Goal: Feedback & Contribution: Contribute content

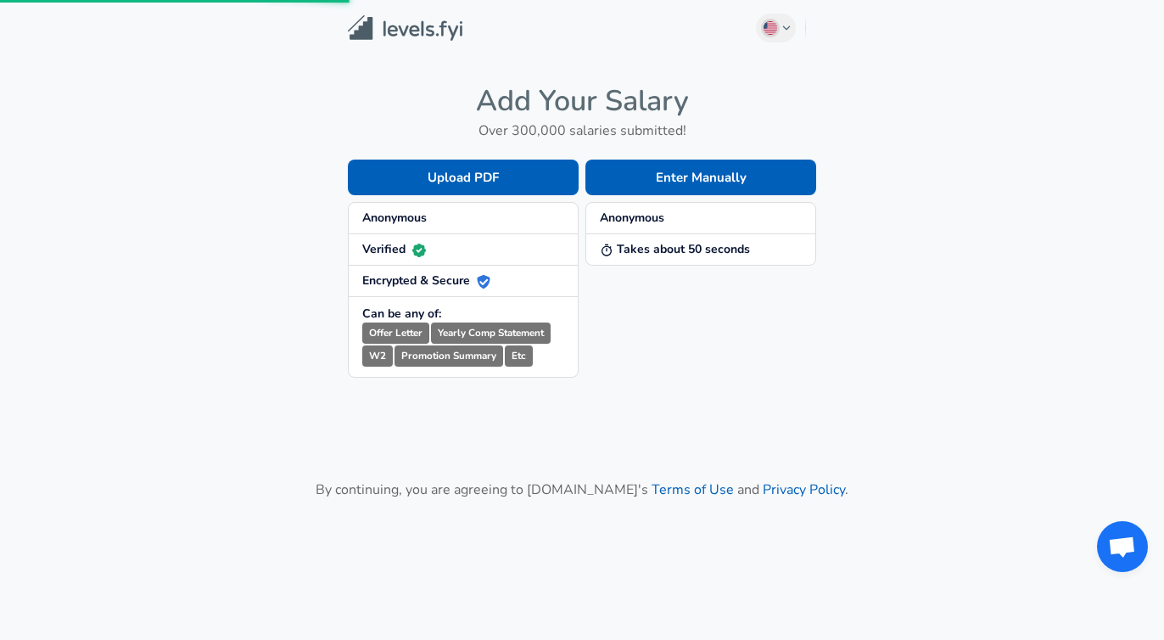
scroll to position [87, 0]
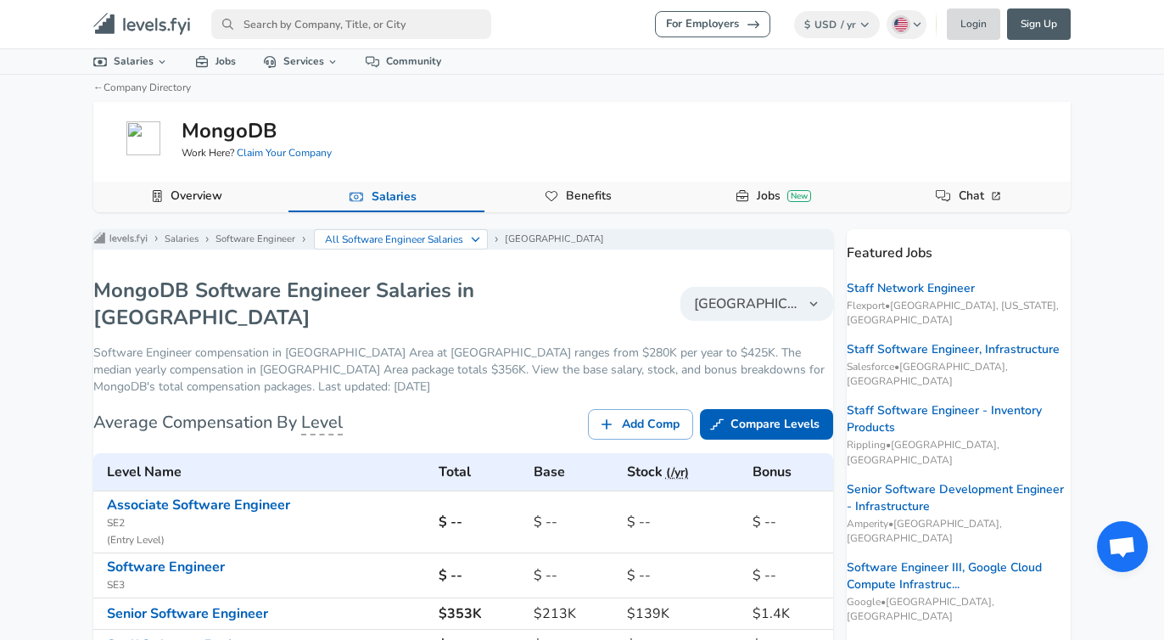
click at [962, 20] on link "Login" at bounding box center [973, 23] width 53 height 31
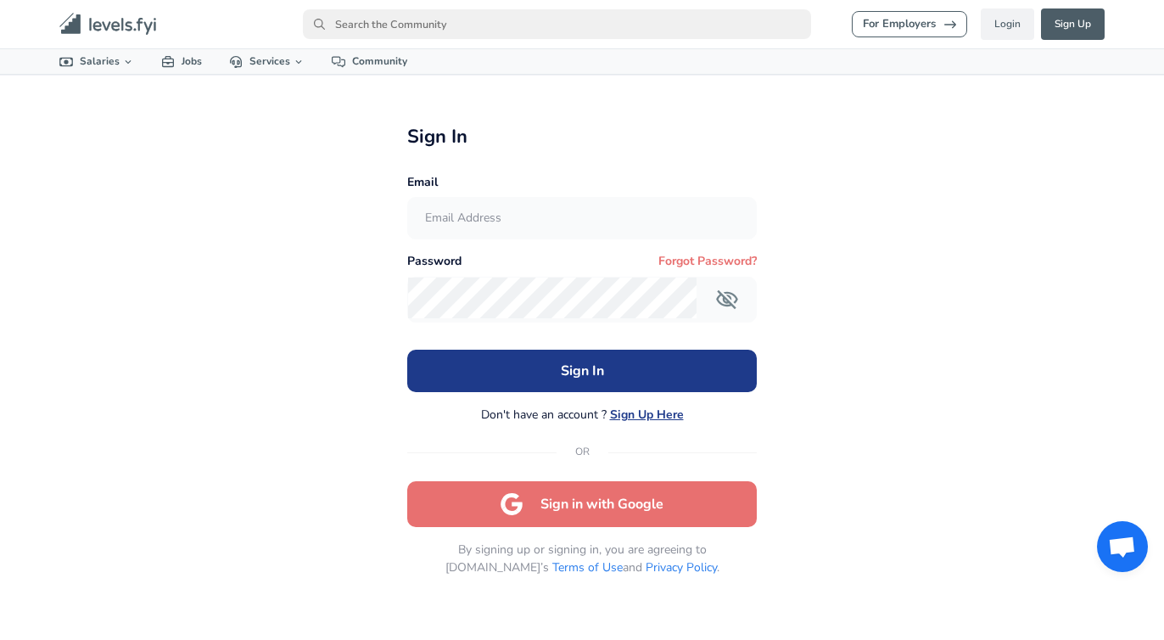
click at [647, 211] on input "text" at bounding box center [582, 219] width 349 height 42
click at [230, 386] on div "For Employers Login Sign Up All Data By Location By Company By Title Salary Cal…" at bounding box center [582, 320] width 1164 height 640
click at [605, 518] on button "Sign in with Google" at bounding box center [582, 504] width 350 height 46
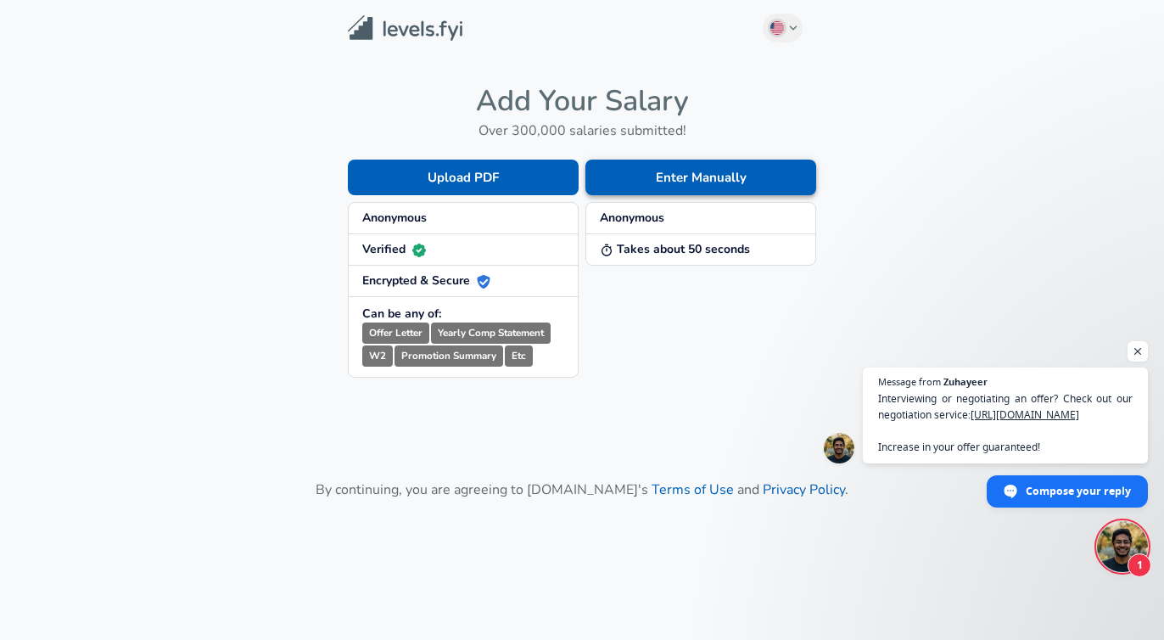
click at [693, 192] on button "Enter Manually" at bounding box center [700, 178] width 231 height 36
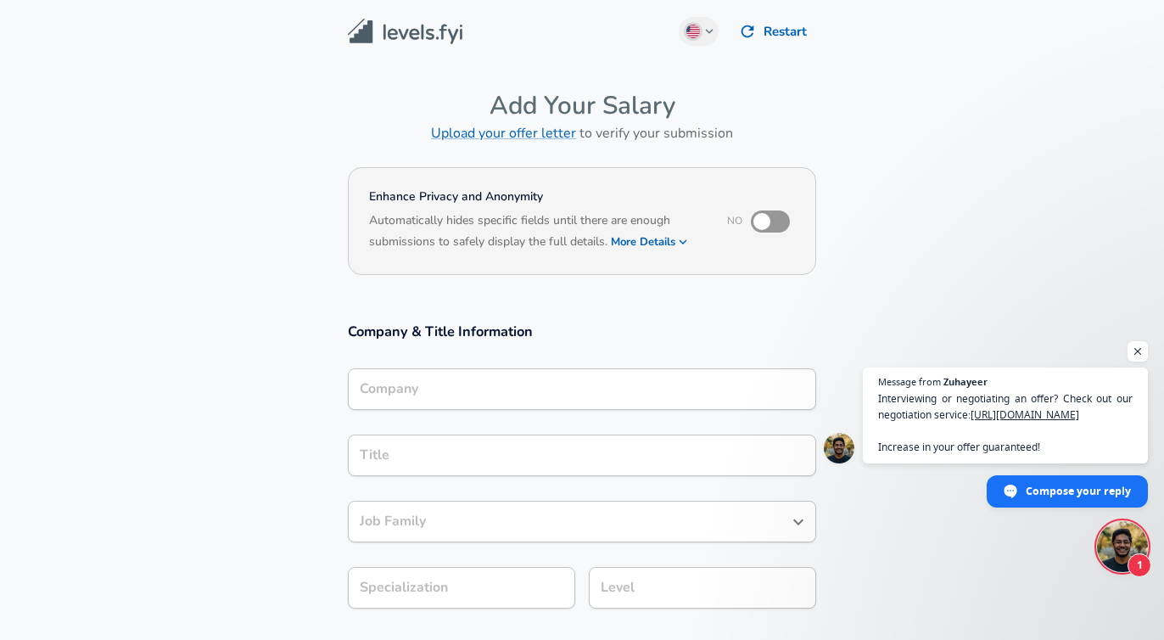
click at [551, 406] on div "Company" at bounding box center [582, 389] width 468 height 42
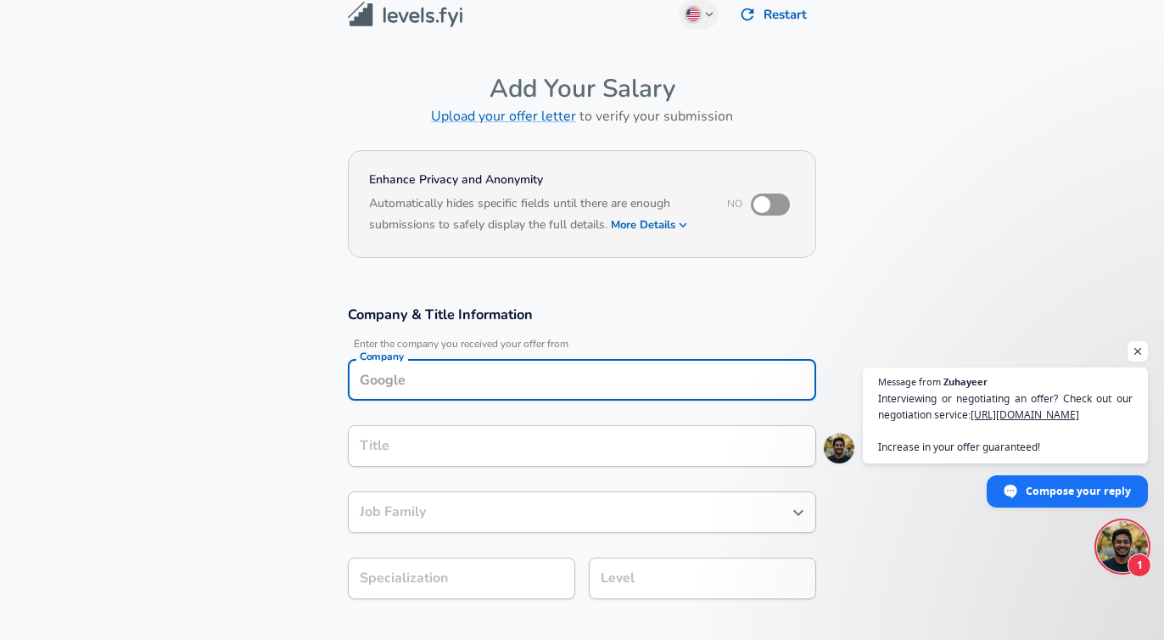
click at [786, 209] on input "checkbox" at bounding box center [762, 204] width 97 height 32
checkbox input "true"
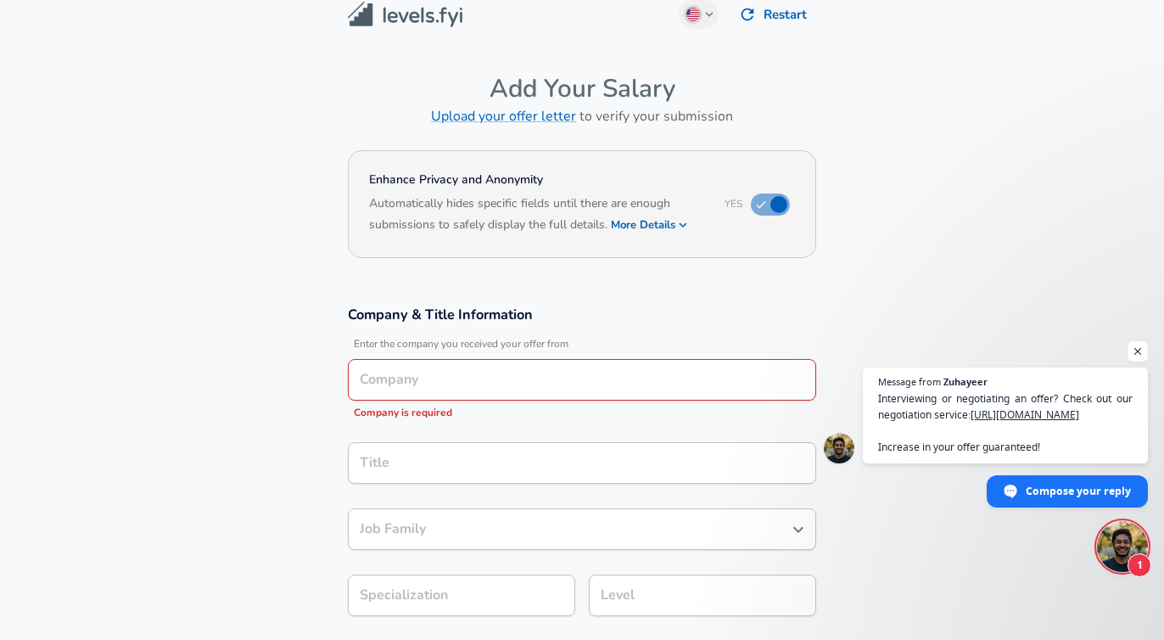
click at [569, 372] on input "Company" at bounding box center [581, 380] width 453 height 26
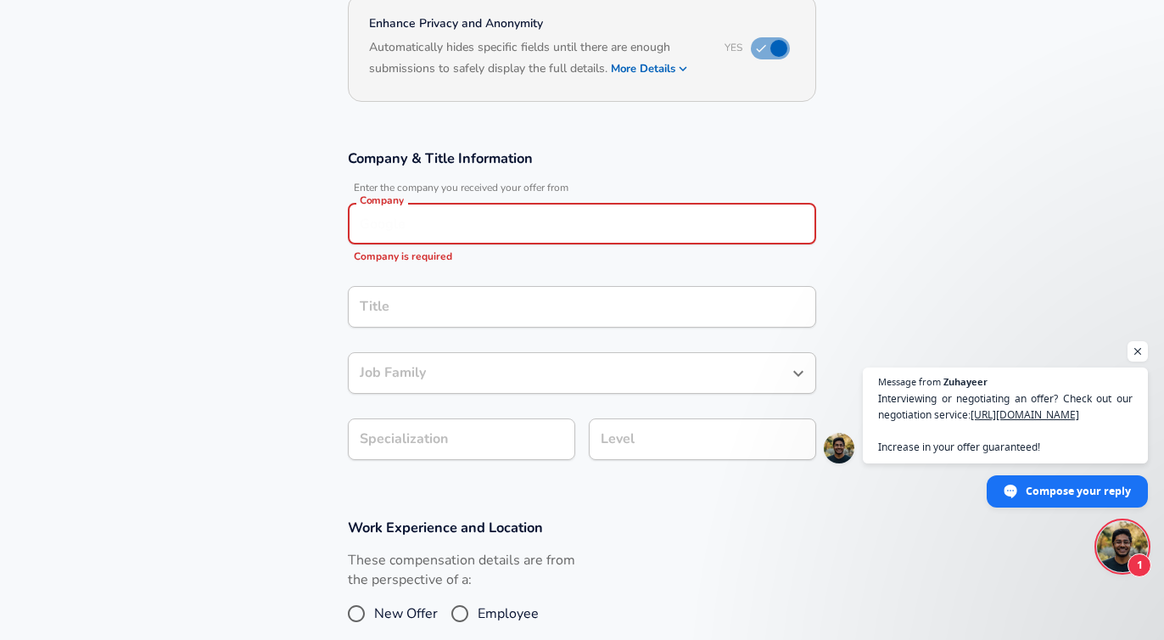
scroll to position [220, 0]
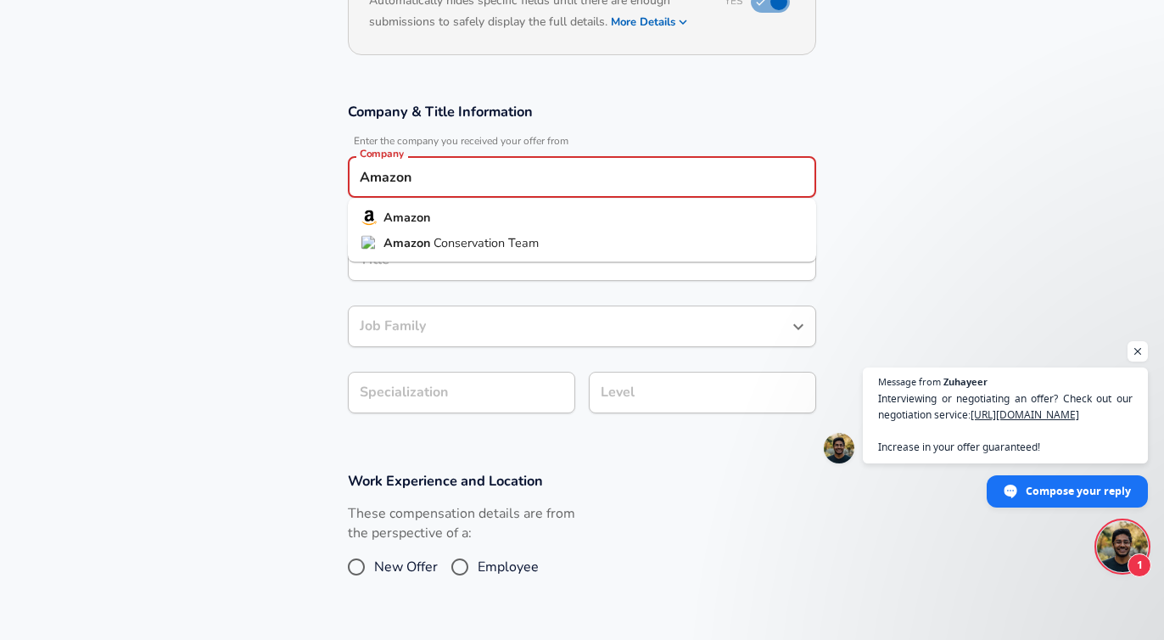
click at [550, 220] on li "Amazon" at bounding box center [582, 217] width 468 height 25
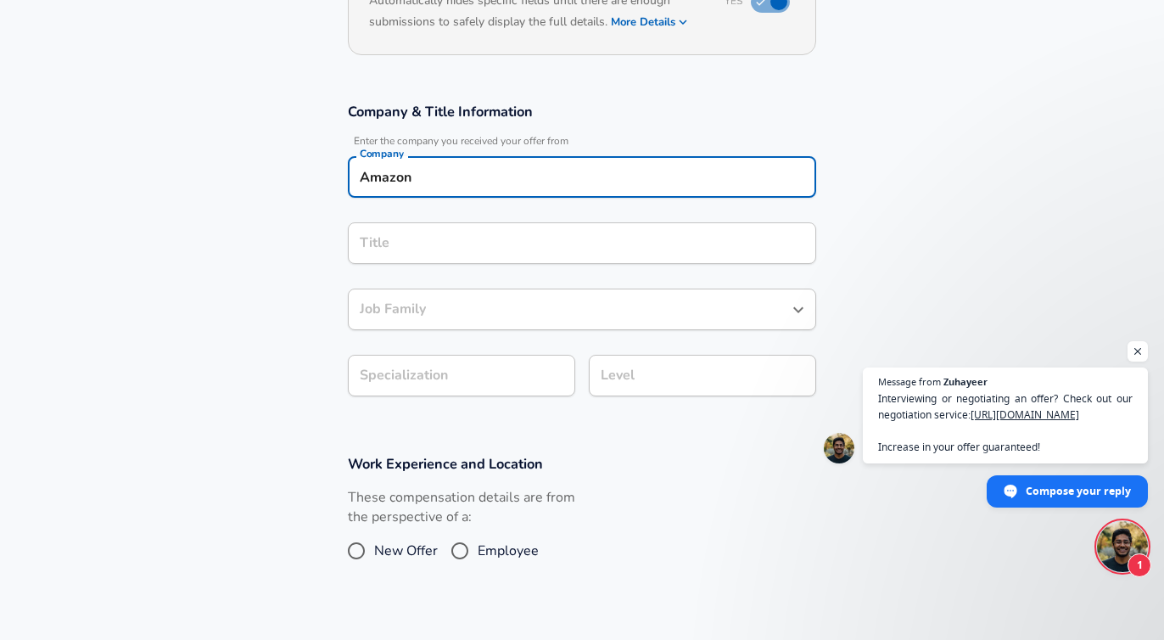
type input "Amazon"
click at [536, 252] on div "Title" at bounding box center [582, 243] width 468 height 42
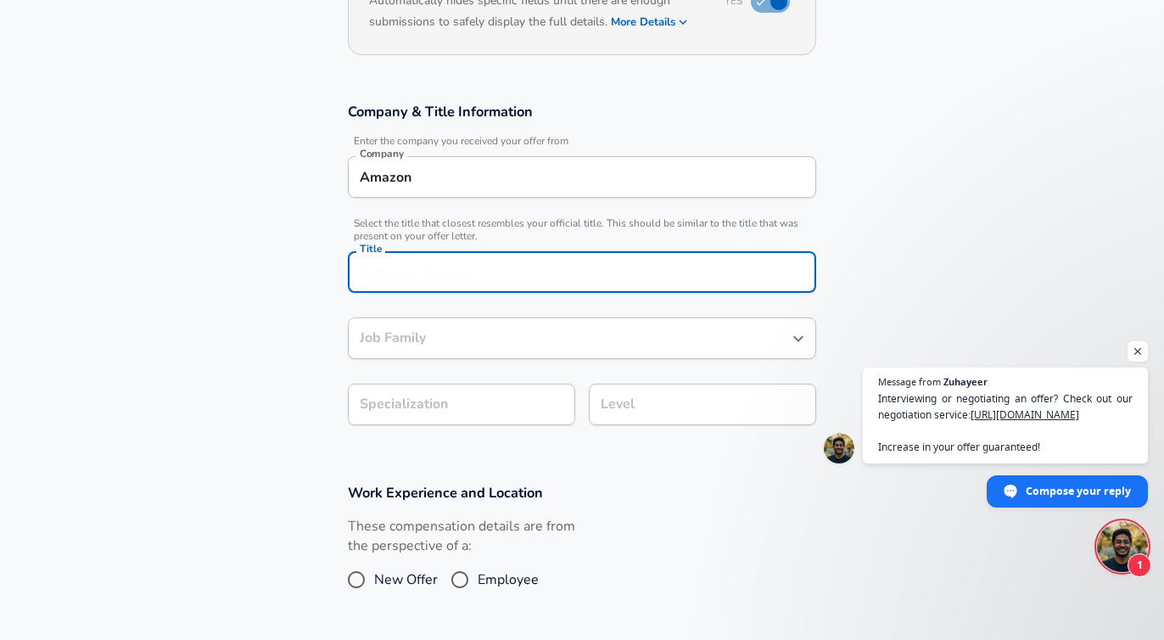
scroll to position [254, 0]
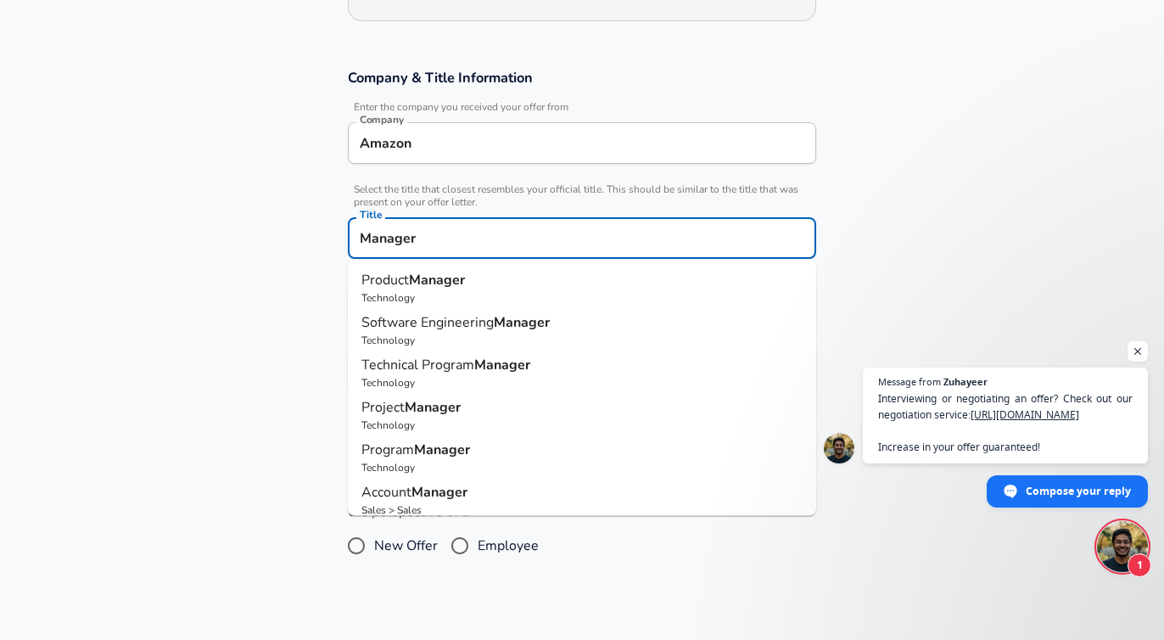
click at [537, 321] on strong "Manager" at bounding box center [522, 322] width 56 height 19
type input "Software Engineering Manager"
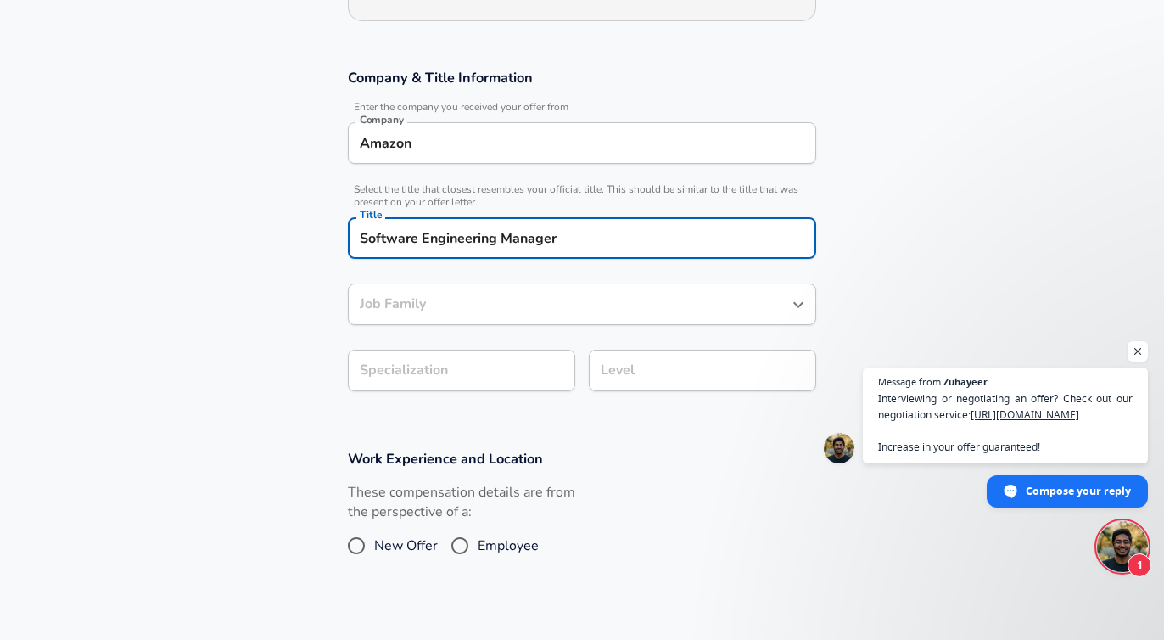
type input "Software Engineering Manager"
click at [537, 321] on div "Software Engineering Manager Job Family" at bounding box center [582, 304] width 468 height 42
type input "Software Engineering Manager"
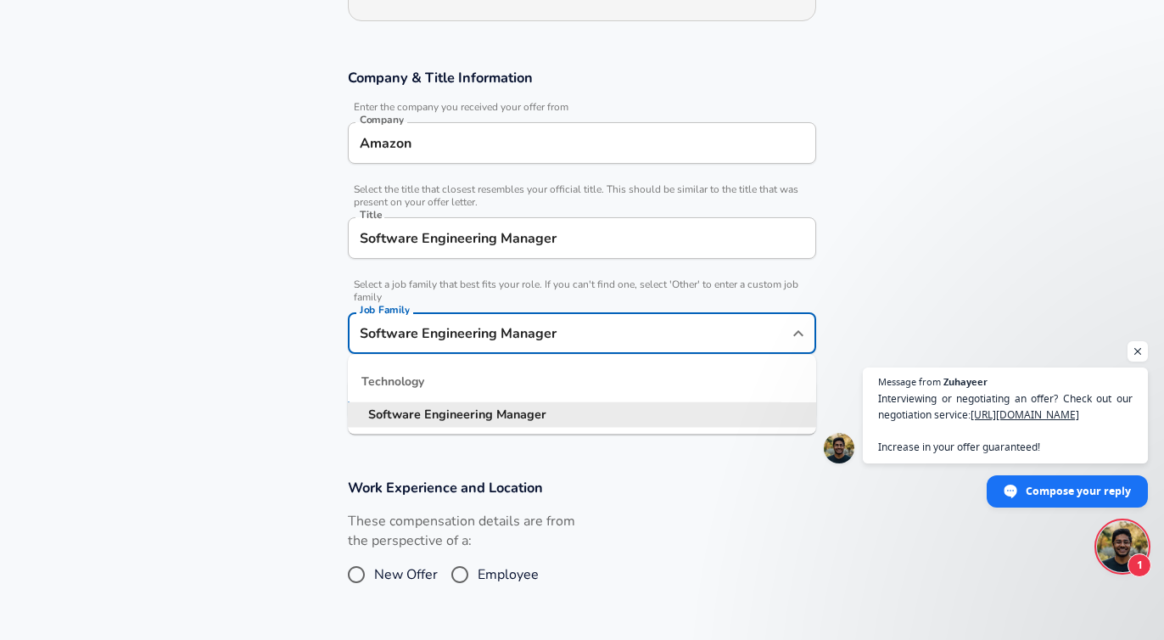
scroll to position [288, 0]
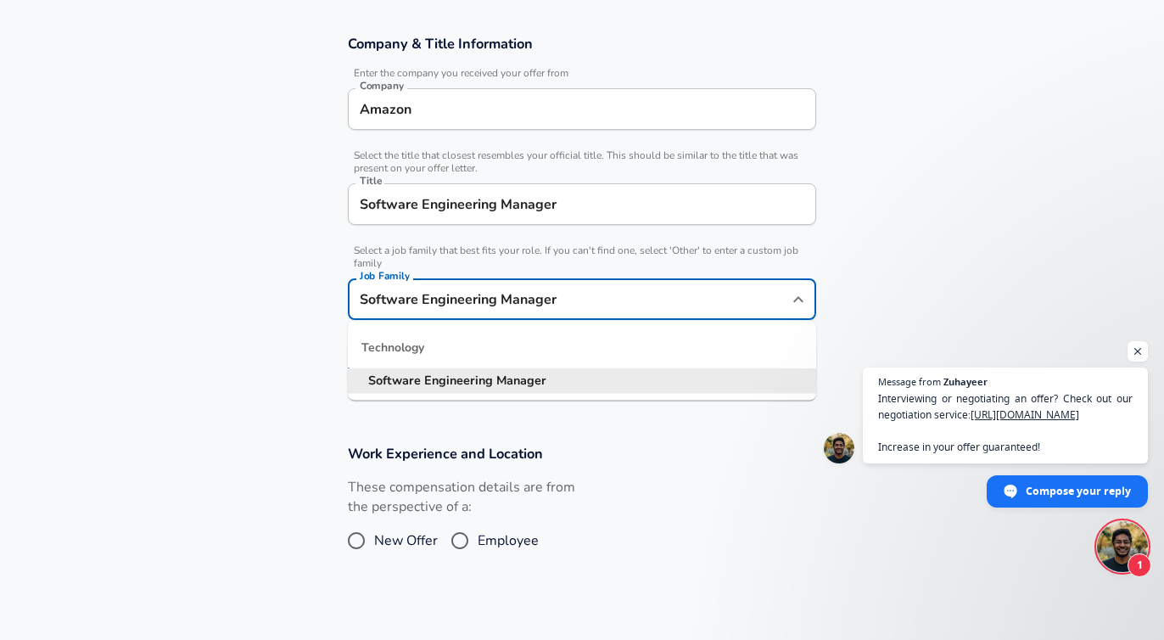
click at [183, 348] on section "Company & Title Information Enter the company you received your offer from Comp…" at bounding box center [582, 219] width 1164 height 410
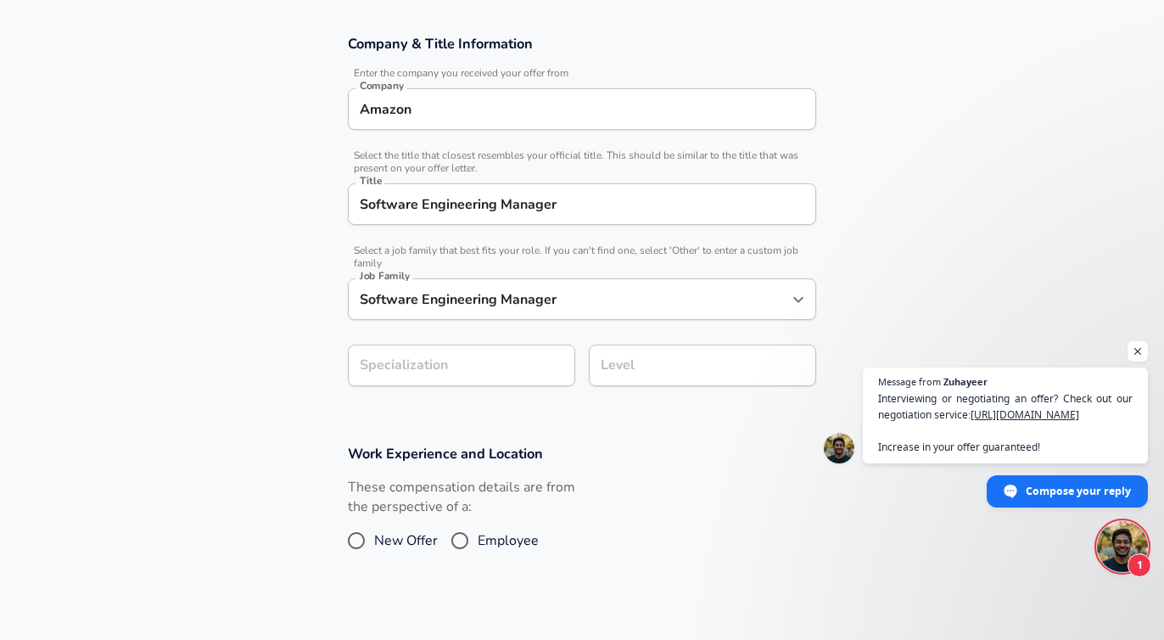
click at [444, 382] on form "Enhance Privacy and Anonymity Yes Automatically hides specific fields until the…" at bounding box center [582, 298] width 1164 height 848
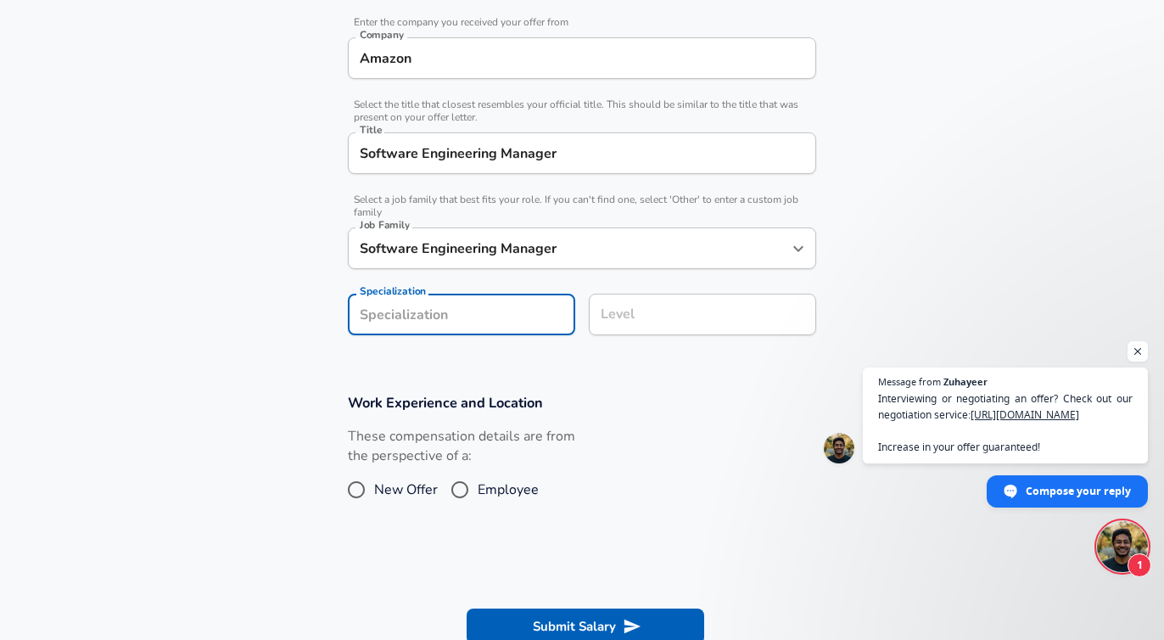
click at [530, 487] on span "Employee" at bounding box center [508, 489] width 61 height 20
click at [478, 487] on input "Employee" at bounding box center [460, 489] width 36 height 27
radio input "true"
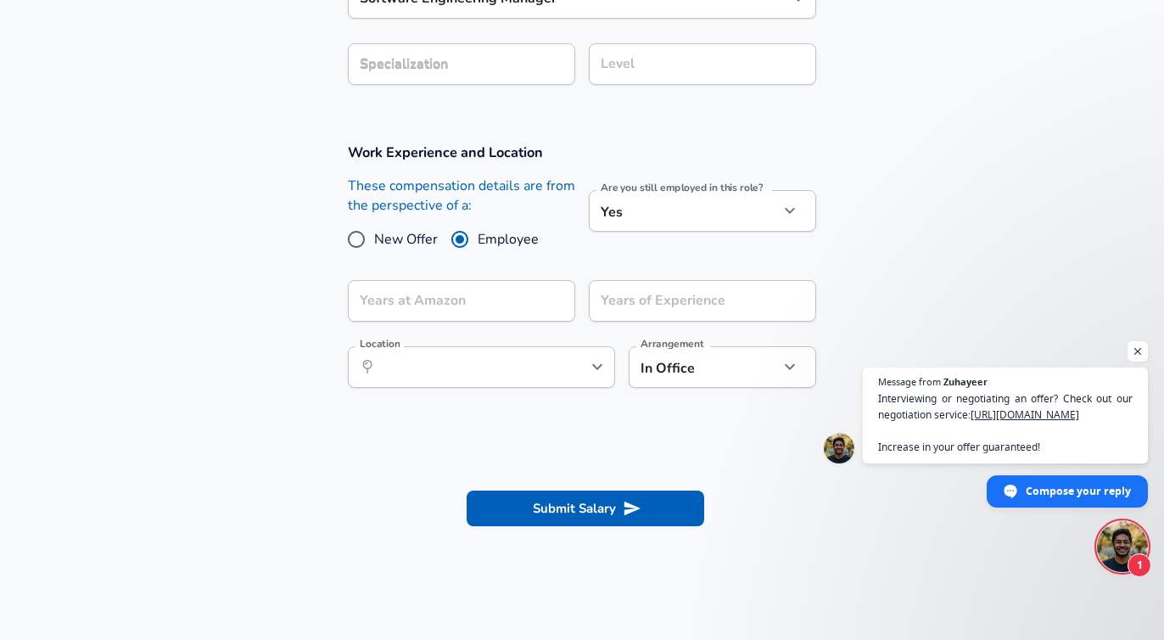
scroll to position [591, 0]
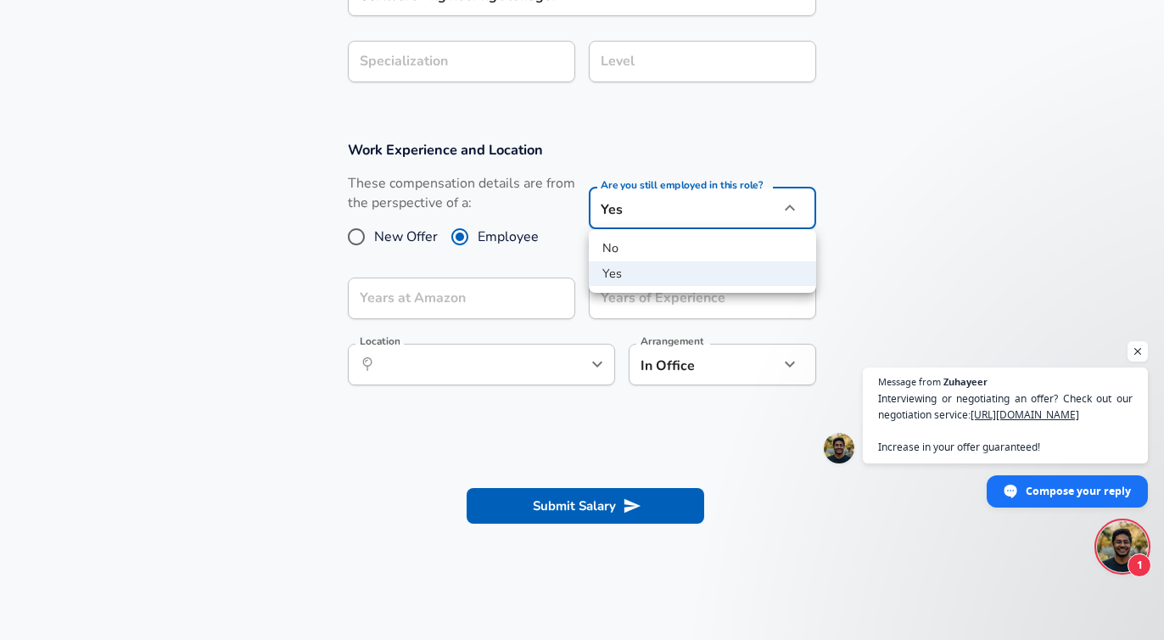
click at [641, 248] on li "No" at bounding box center [702, 248] width 227 height 25
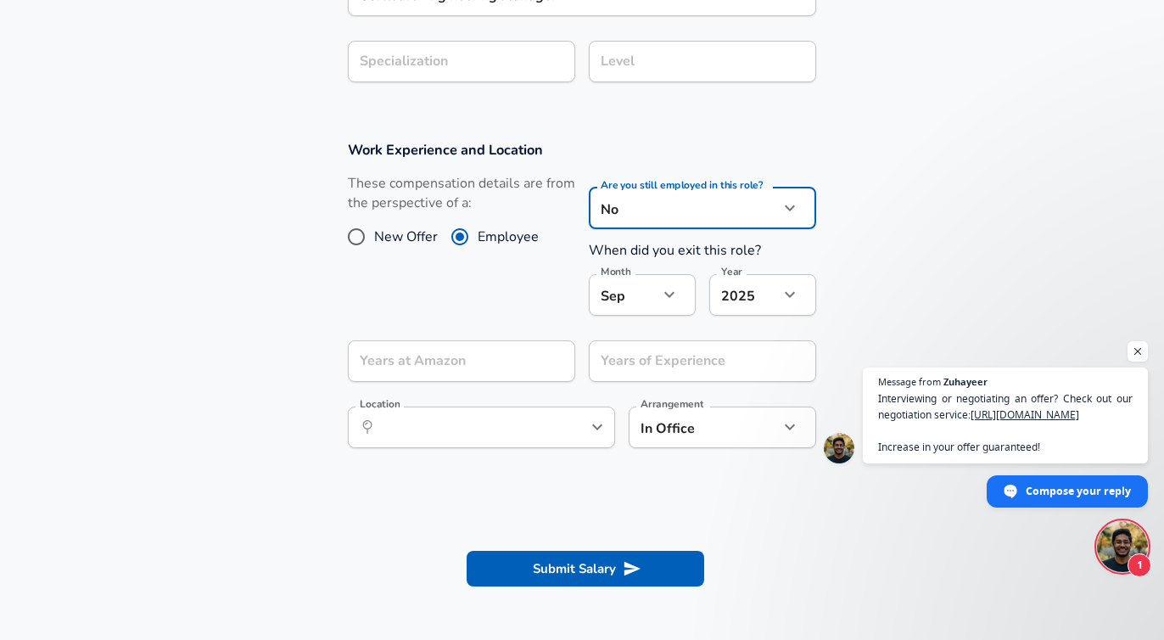
click at [655, 268] on li "Yes" at bounding box center [702, 273] width 227 height 25
type input "yes"
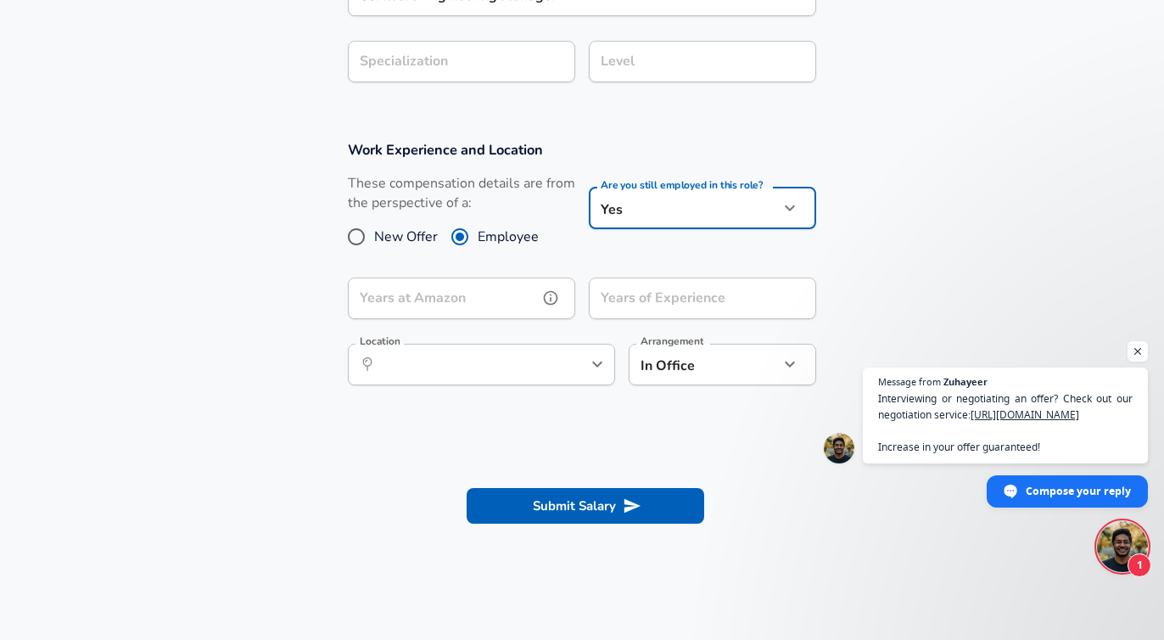
click at [535, 294] on input "Years at Amazon" at bounding box center [443, 298] width 190 height 42
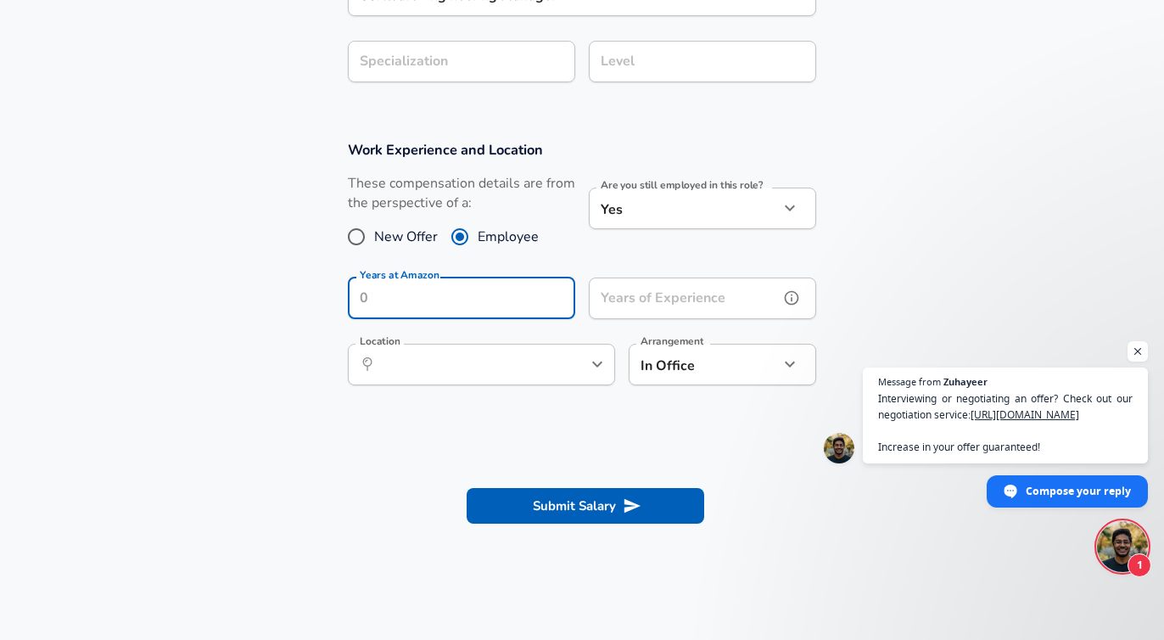
click at [684, 302] on input "Years of Experience" at bounding box center [684, 298] width 190 height 42
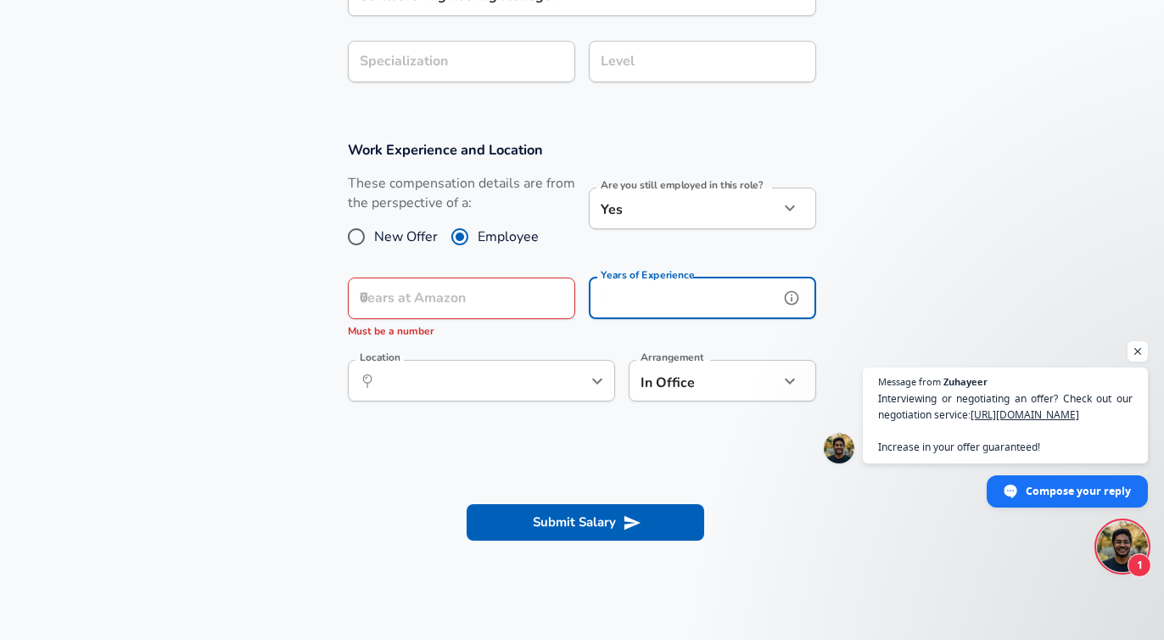
type input "10"
click at [542, 378] on input "Location" at bounding box center [463, 380] width 174 height 26
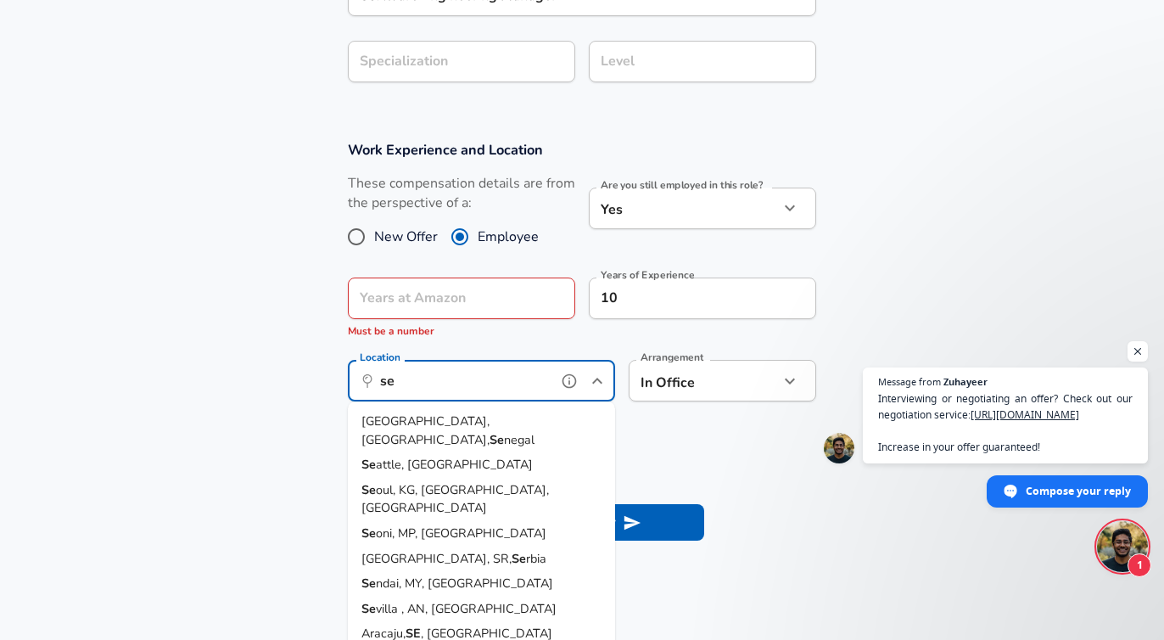
click at [512, 452] on li "Se attle, [GEOGRAPHIC_DATA]" at bounding box center [481, 464] width 267 height 25
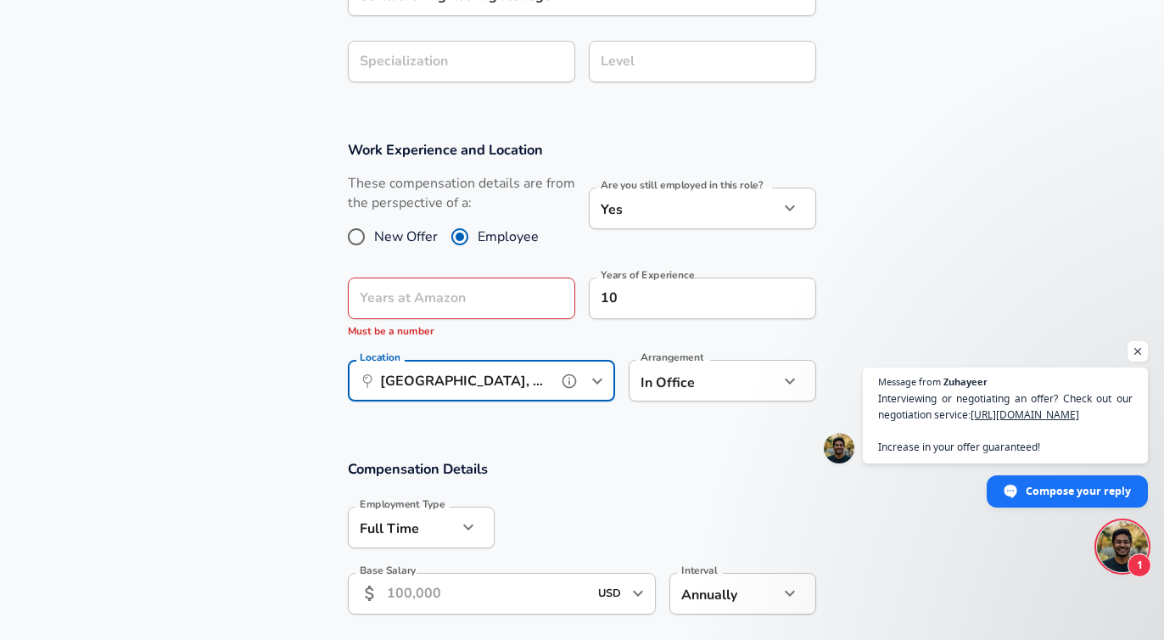
type input "[GEOGRAPHIC_DATA], [GEOGRAPHIC_DATA]"
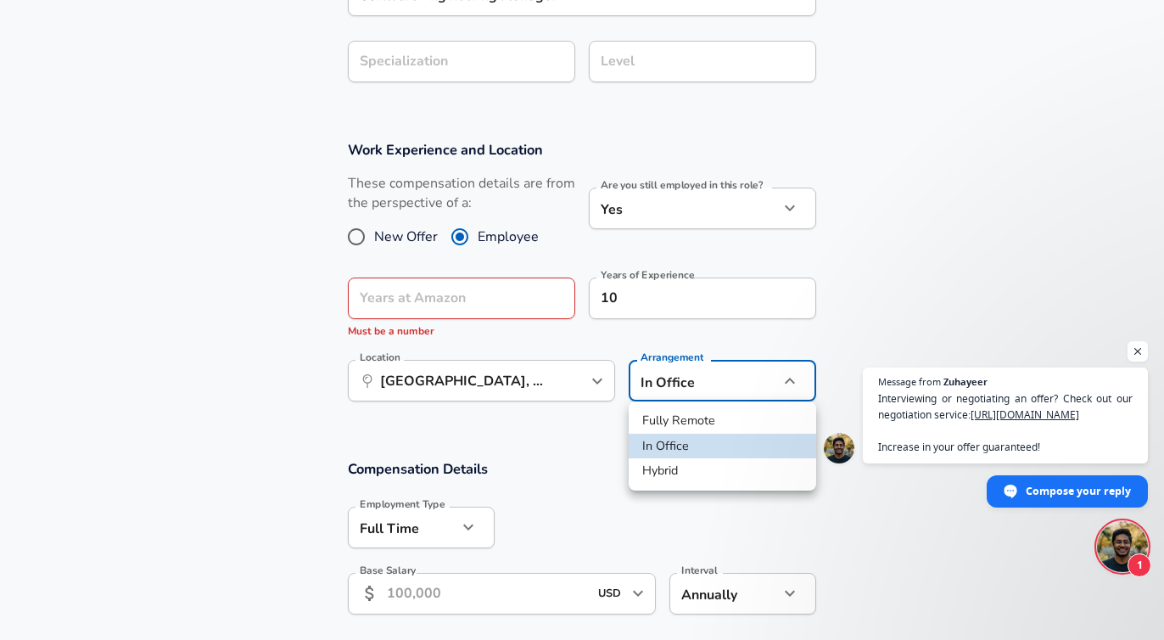
click at [534, 445] on div at bounding box center [582, 320] width 1164 height 640
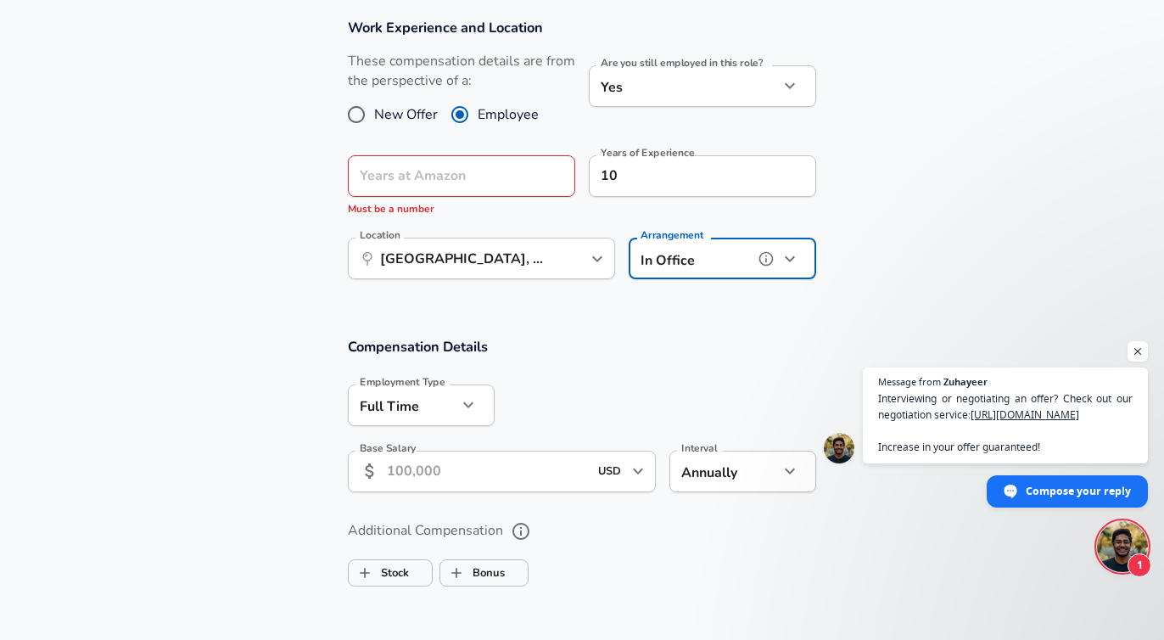
scroll to position [881, 0]
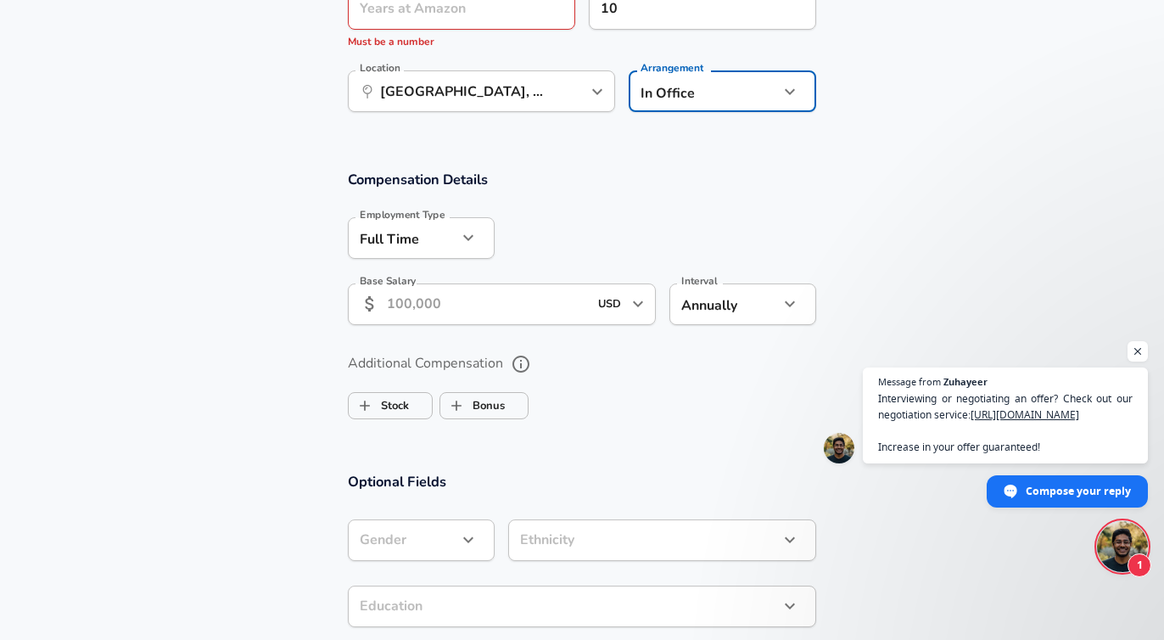
click at [521, 309] on input "Base Salary" at bounding box center [487, 304] width 201 height 42
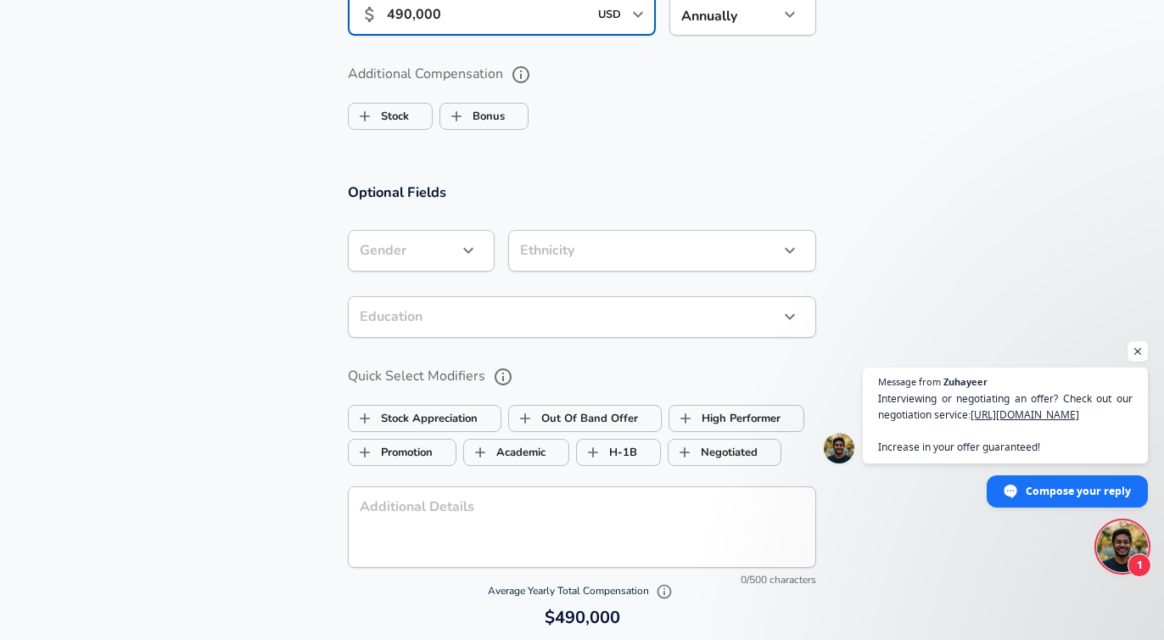
scroll to position [1667, 0]
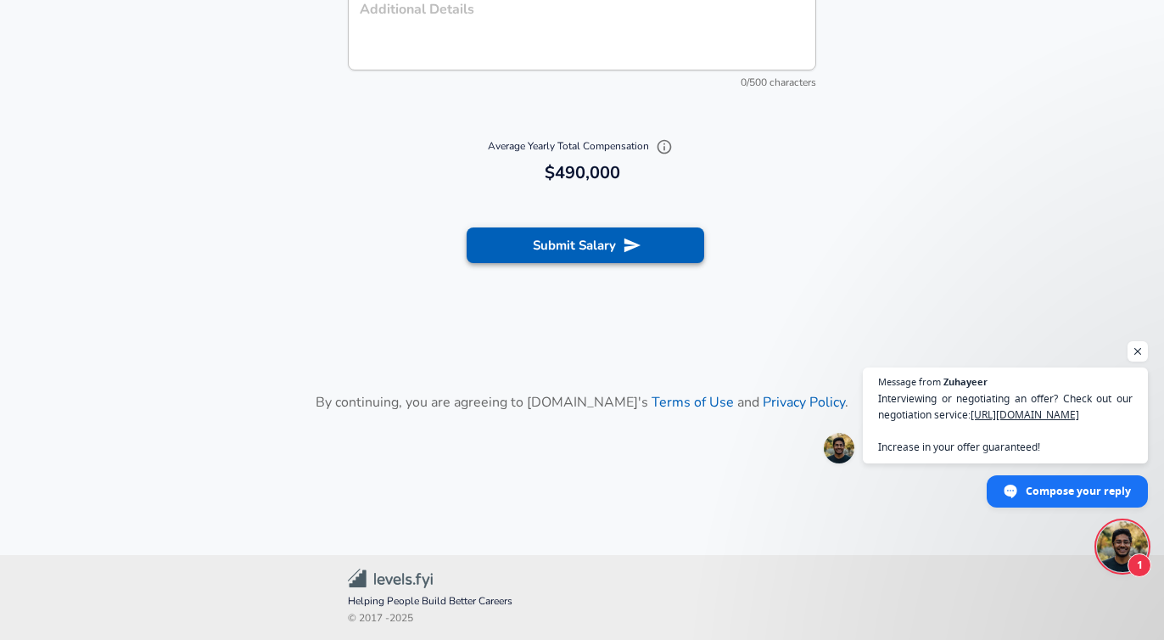
type input "490,000"
click at [628, 249] on icon "submit" at bounding box center [632, 245] width 16 height 14
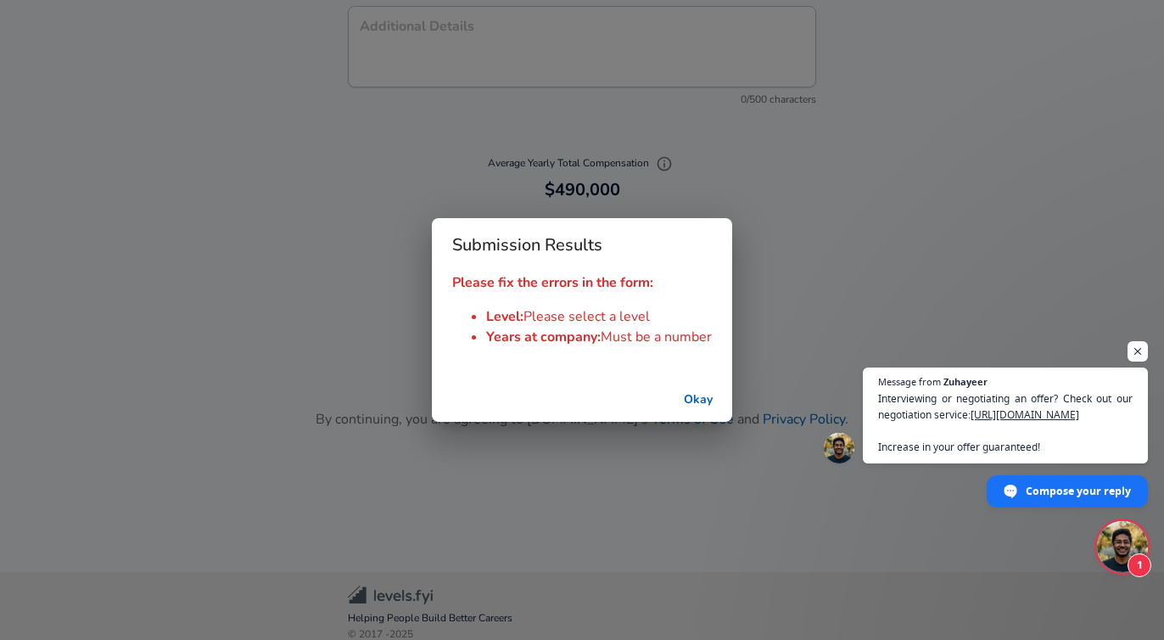
scroll to position [1683, 0]
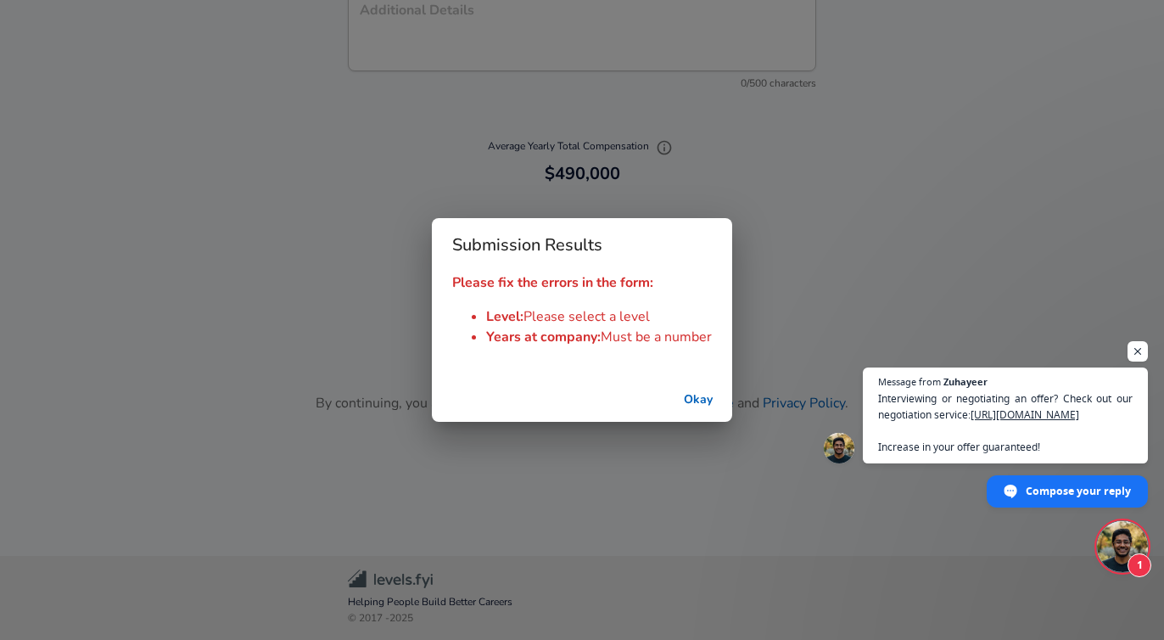
click at [702, 399] on button "Okay" at bounding box center [698, 399] width 54 height 31
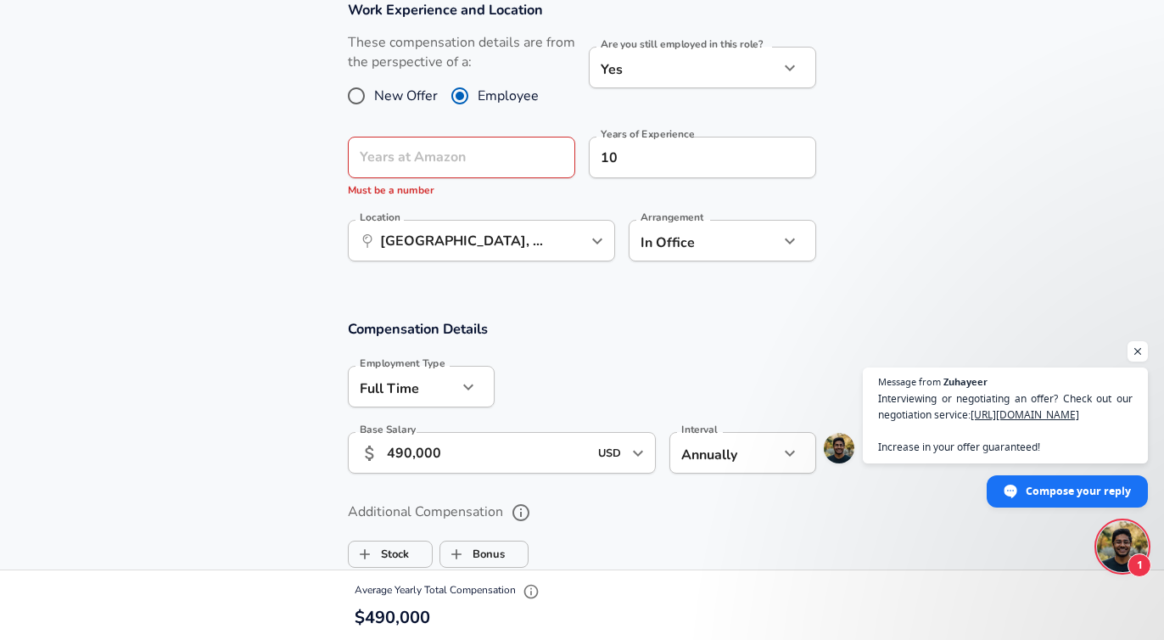
scroll to position [652, 0]
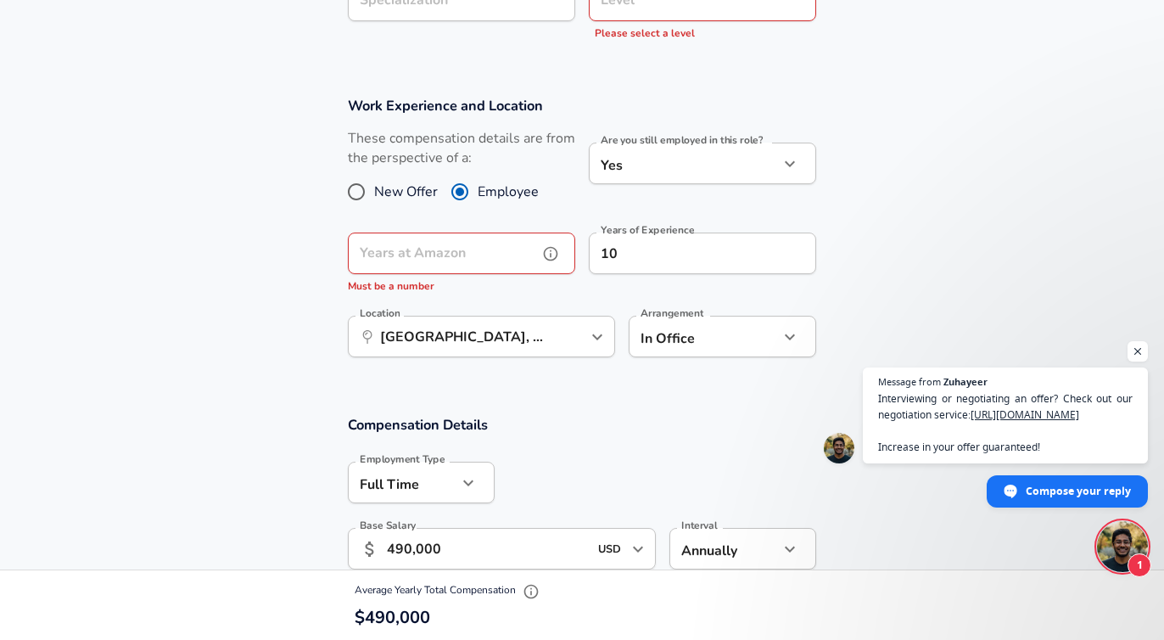
click at [472, 251] on input "Years at Amazon" at bounding box center [443, 253] width 190 height 42
type input "4"
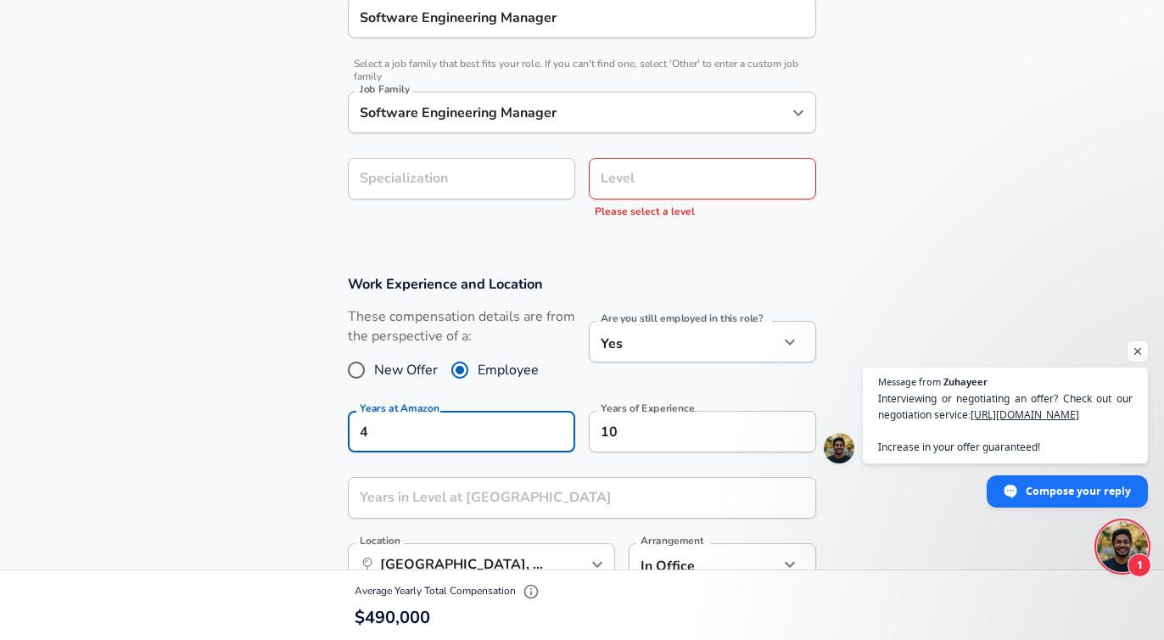
click at [677, 187] on input "Level" at bounding box center [702, 178] width 212 height 26
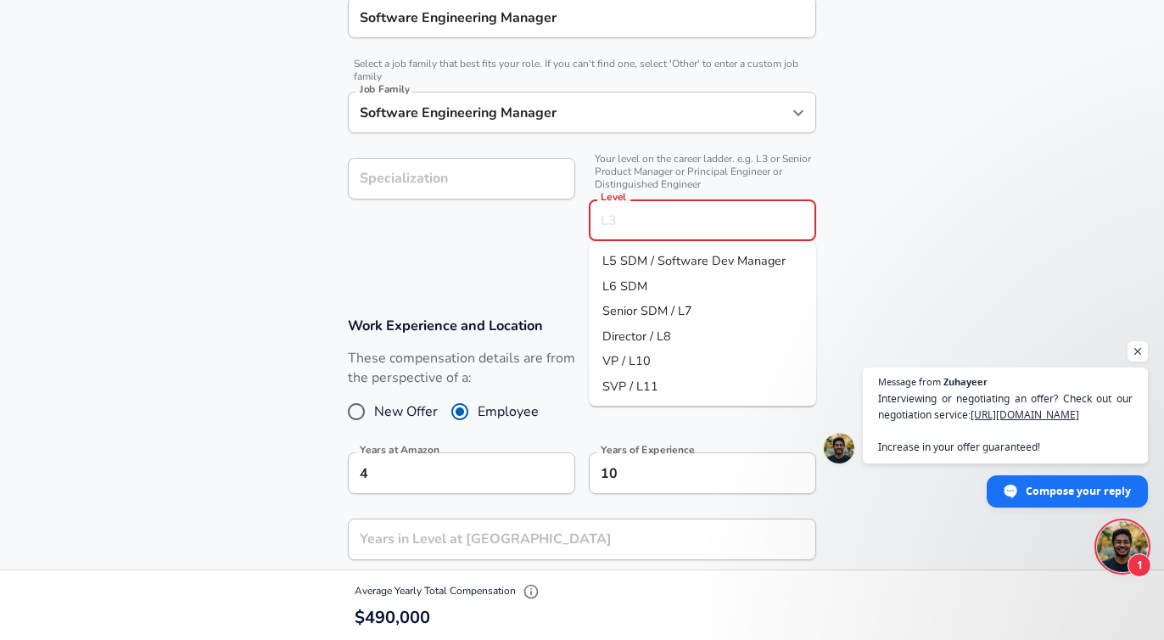
scroll to position [508, 0]
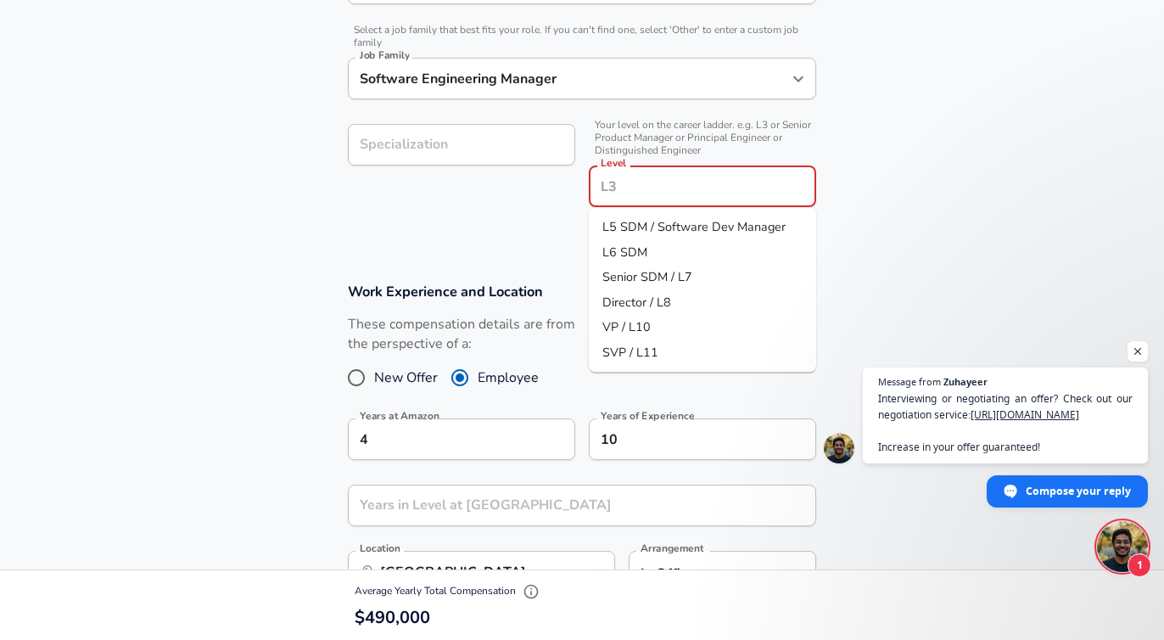
click at [655, 249] on li "L6 SDM" at bounding box center [702, 251] width 227 height 25
type input "L6 SDM"
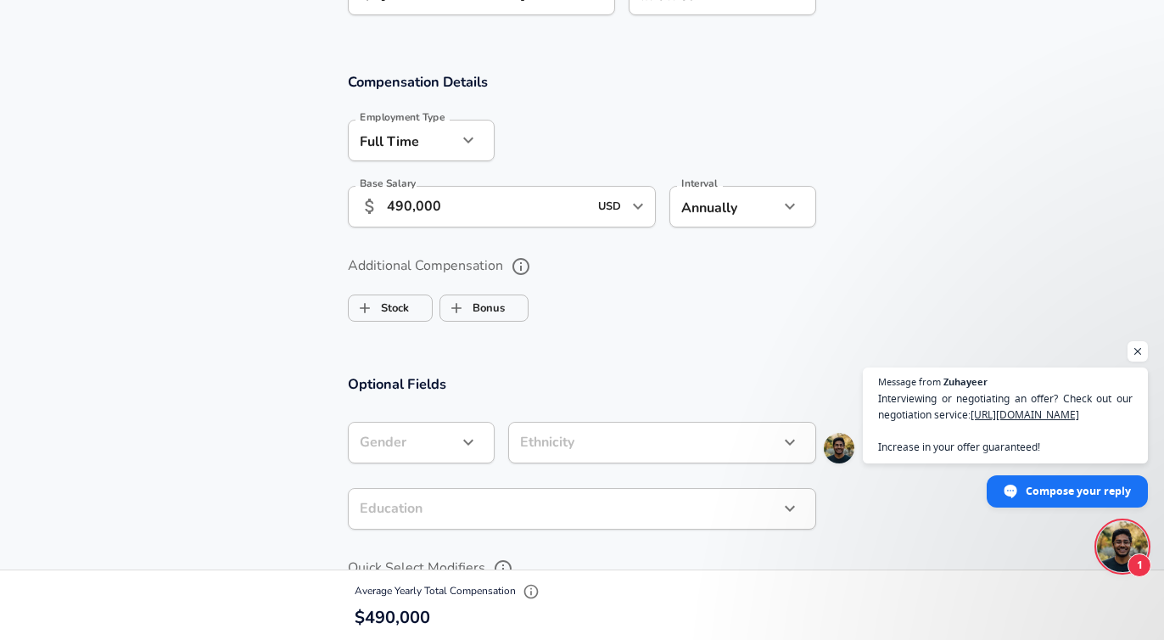
scroll to position [1758, 0]
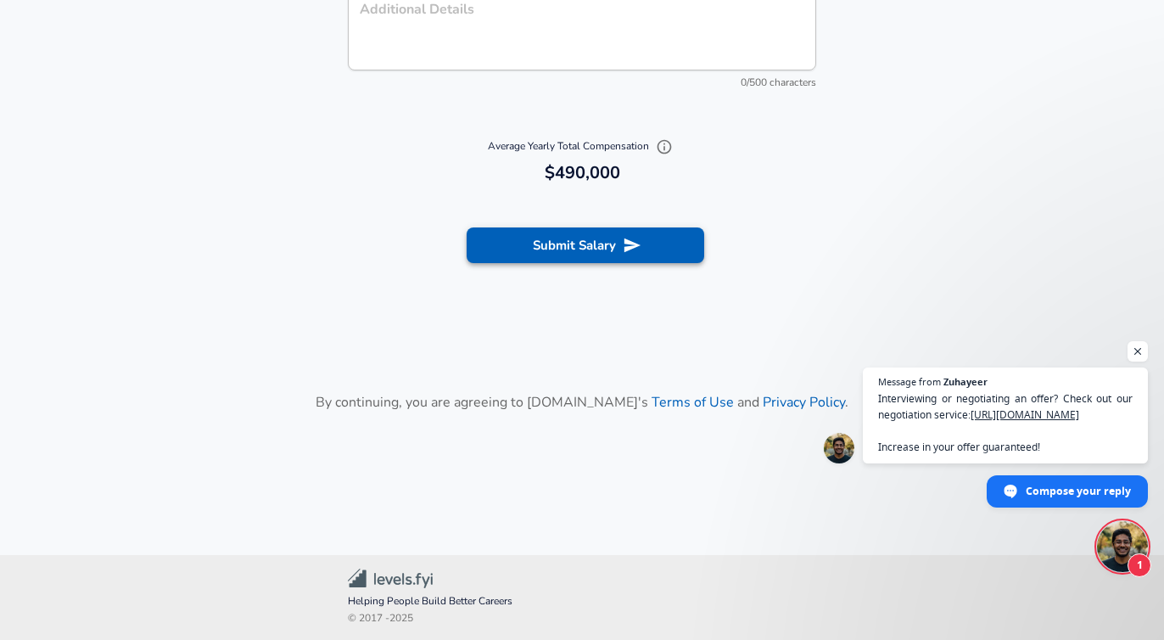
click at [593, 246] on button "Submit Salary" at bounding box center [586, 245] width 238 height 36
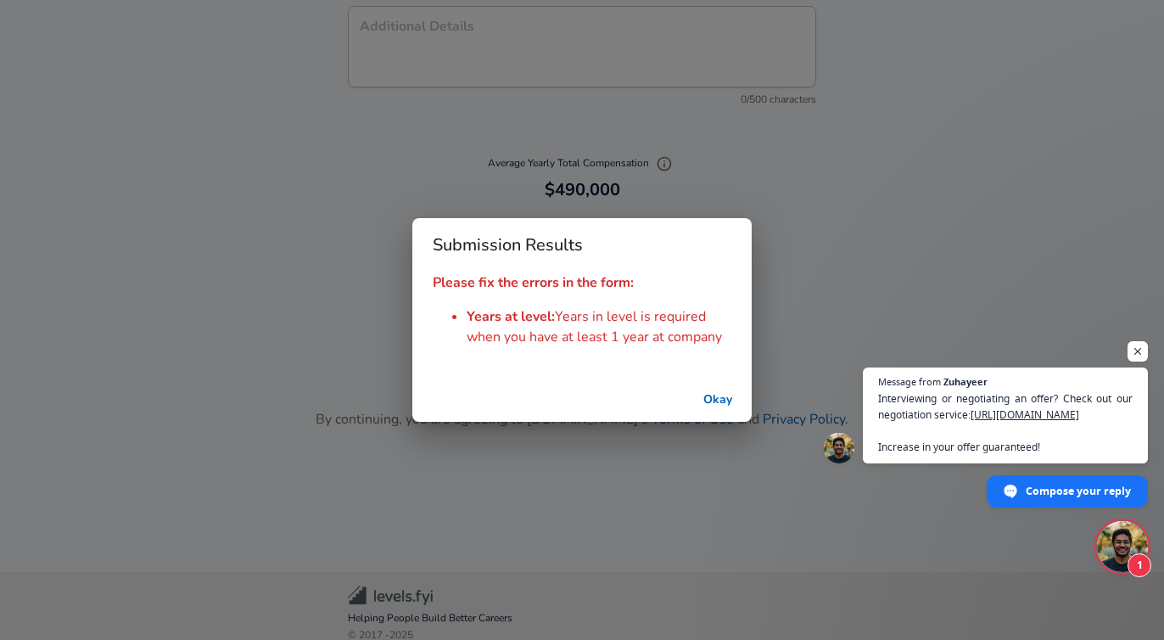
scroll to position [1775, 0]
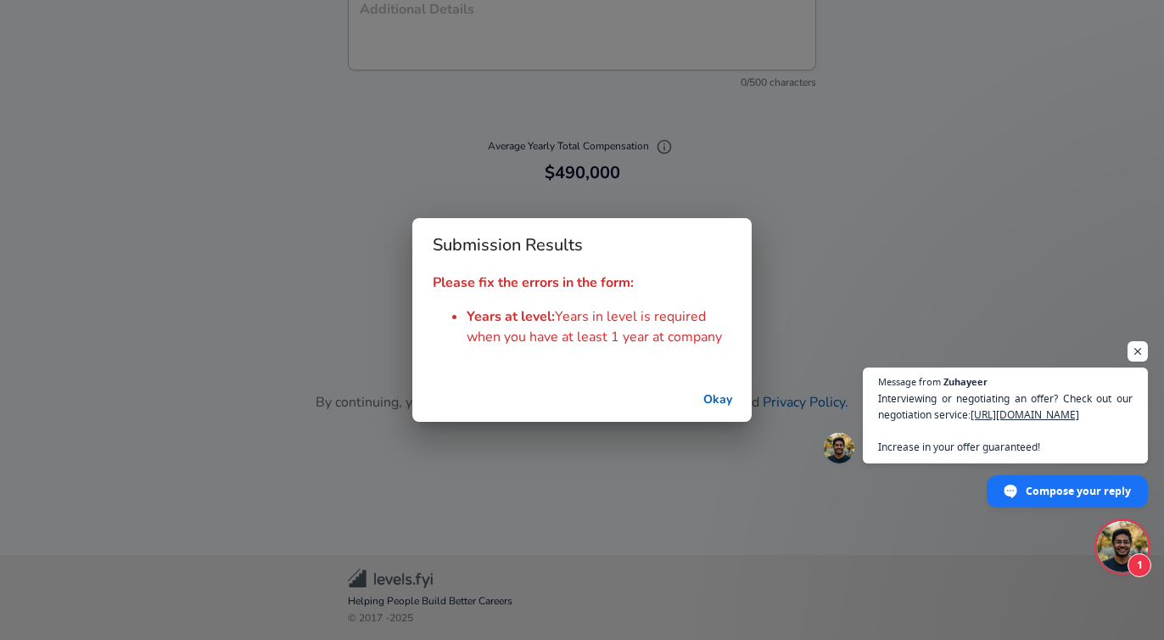
click at [726, 406] on button "Okay" at bounding box center [718, 399] width 54 height 31
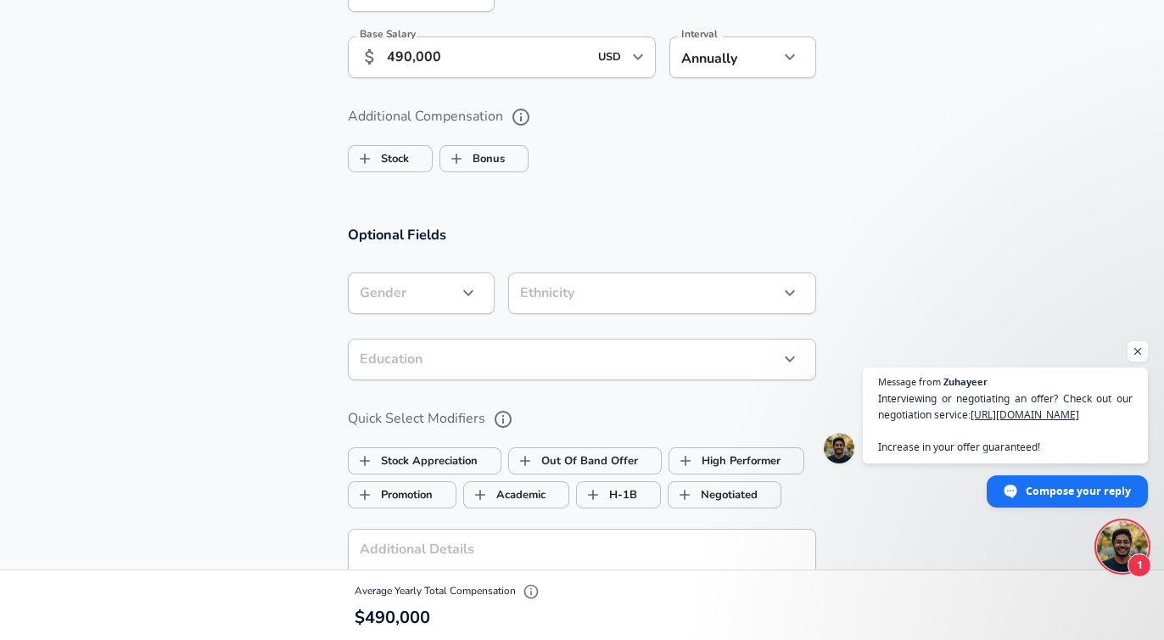
scroll to position [894, 0]
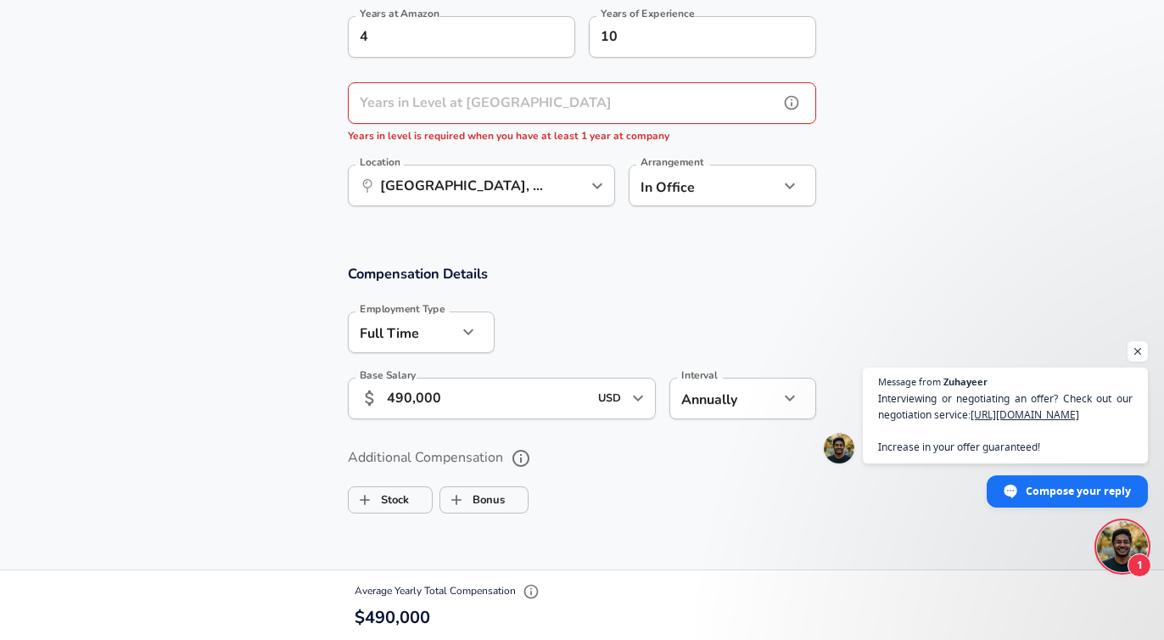
click at [573, 89] on input "Years in Level at [GEOGRAPHIC_DATA]" at bounding box center [563, 103] width 431 height 42
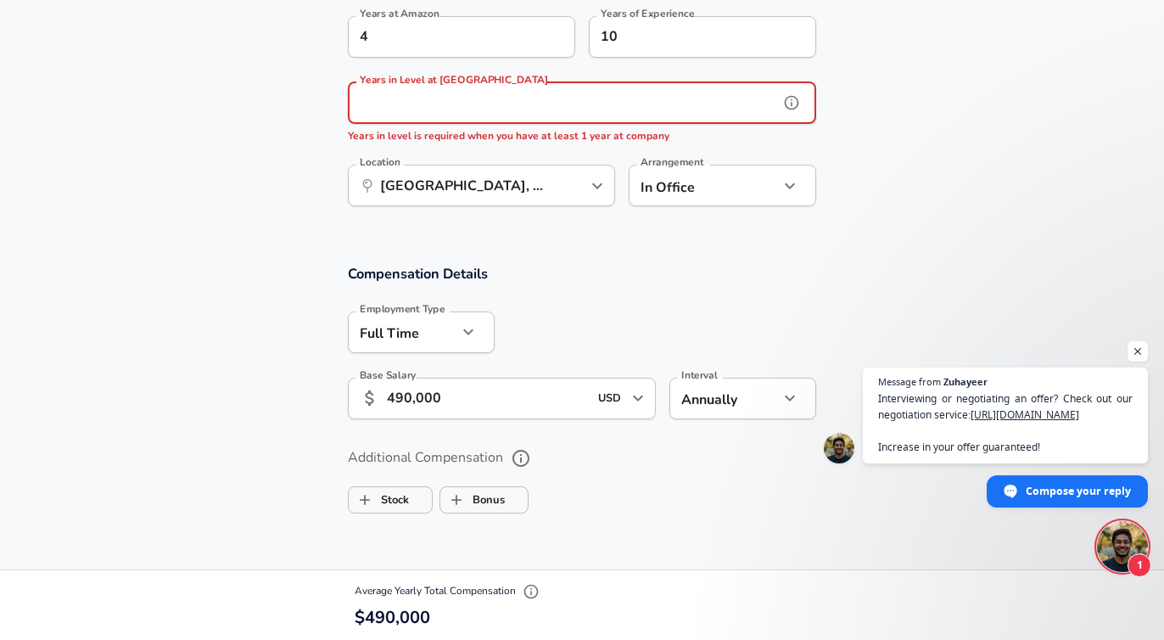
type input "2"
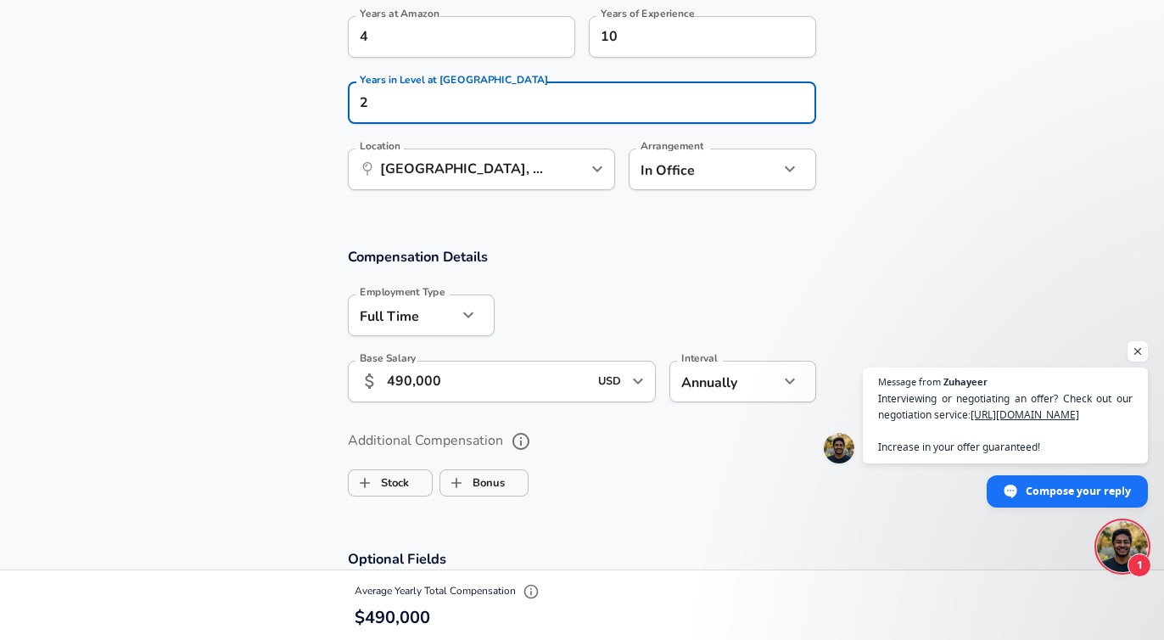
click at [610, 273] on div "Compensation Details Employment Type [DEMOGRAPHIC_DATA] full_time Employment Ty…" at bounding box center [581, 330] width 509 height 166
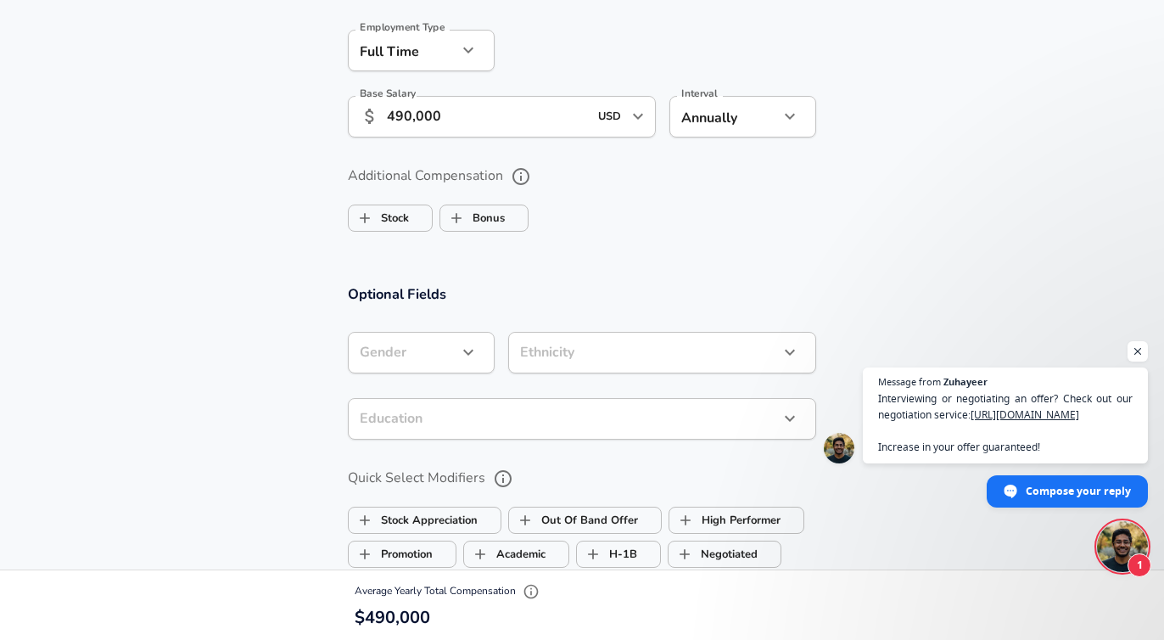
scroll to position [1758, 0]
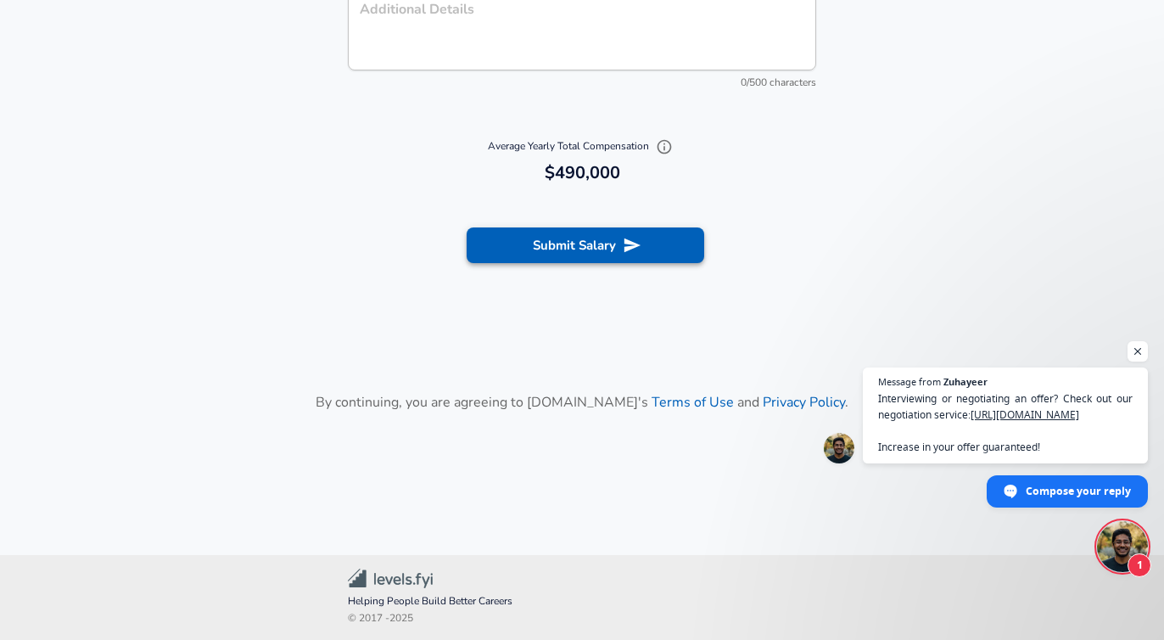
click at [581, 240] on button "Submit Salary" at bounding box center [586, 245] width 238 height 36
